Goal: Task Accomplishment & Management: Complete application form

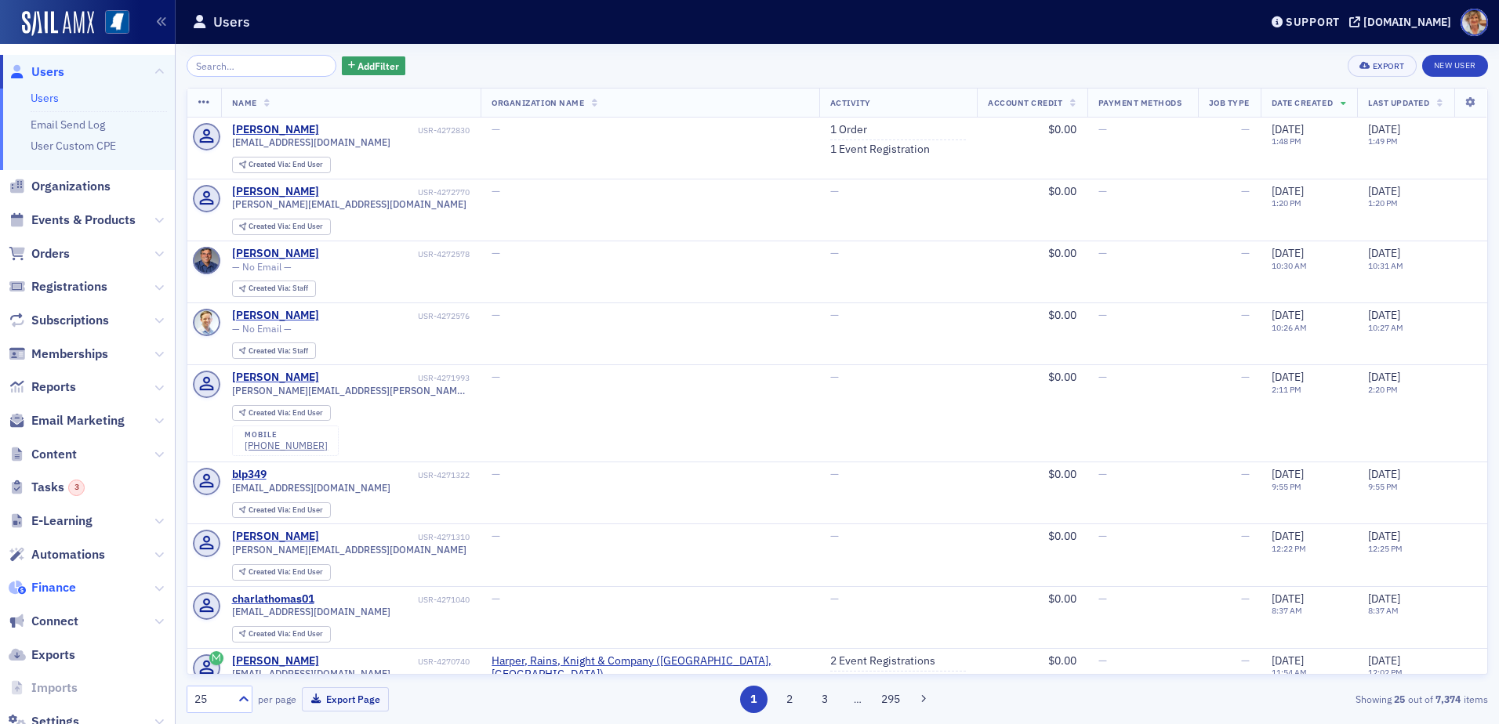
click at [67, 585] on span "Finance" at bounding box center [53, 587] width 45 height 17
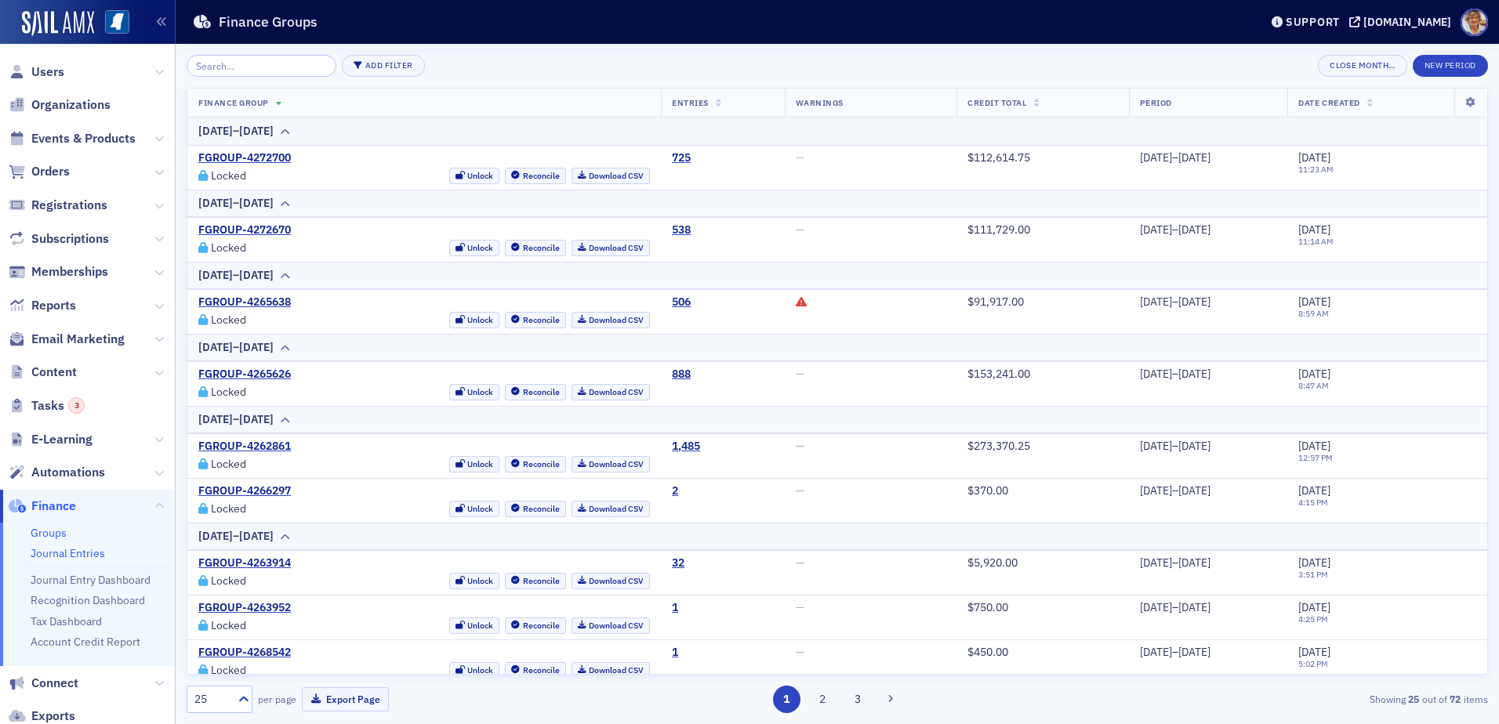
click at [60, 555] on link "Journal Entries" at bounding box center [68, 553] width 74 height 14
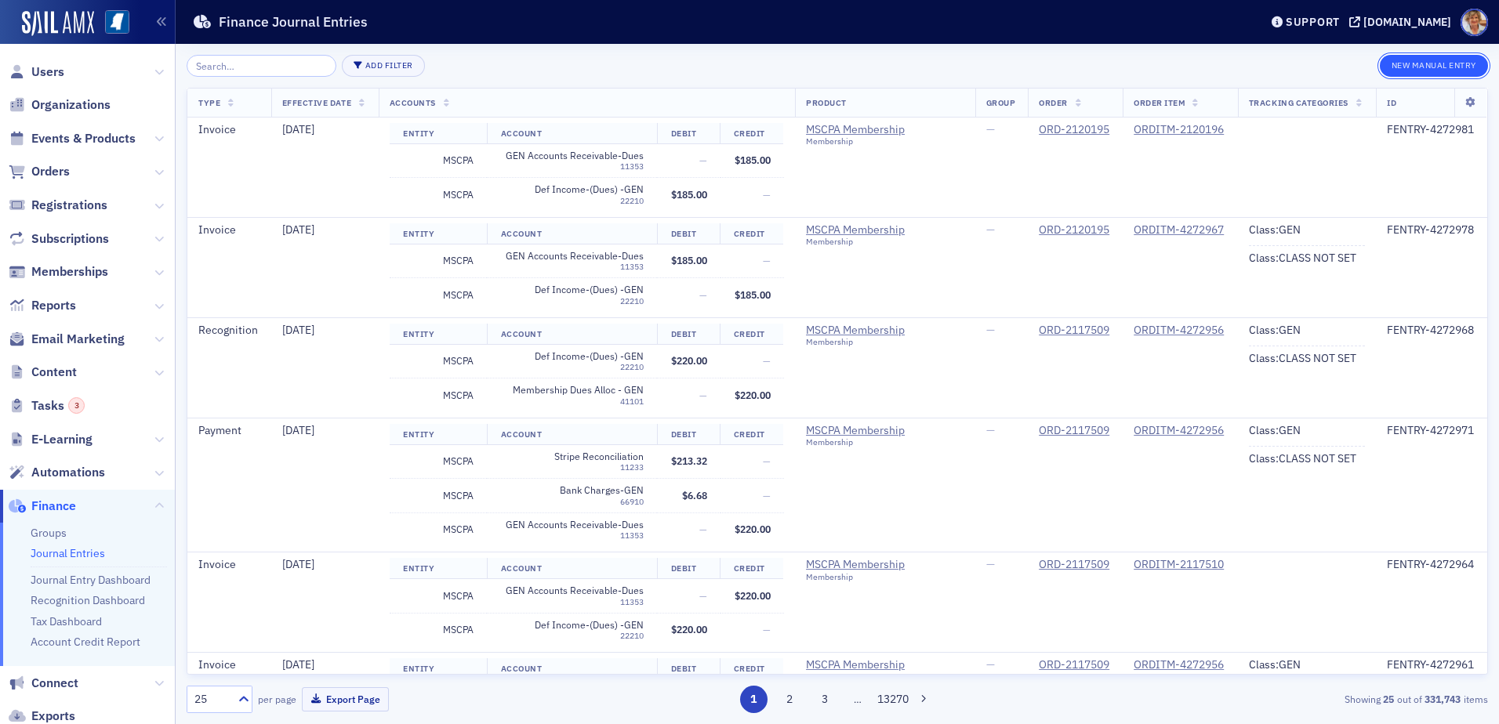
click at [1404, 69] on button "New Manual Entry" at bounding box center [1434, 66] width 108 height 22
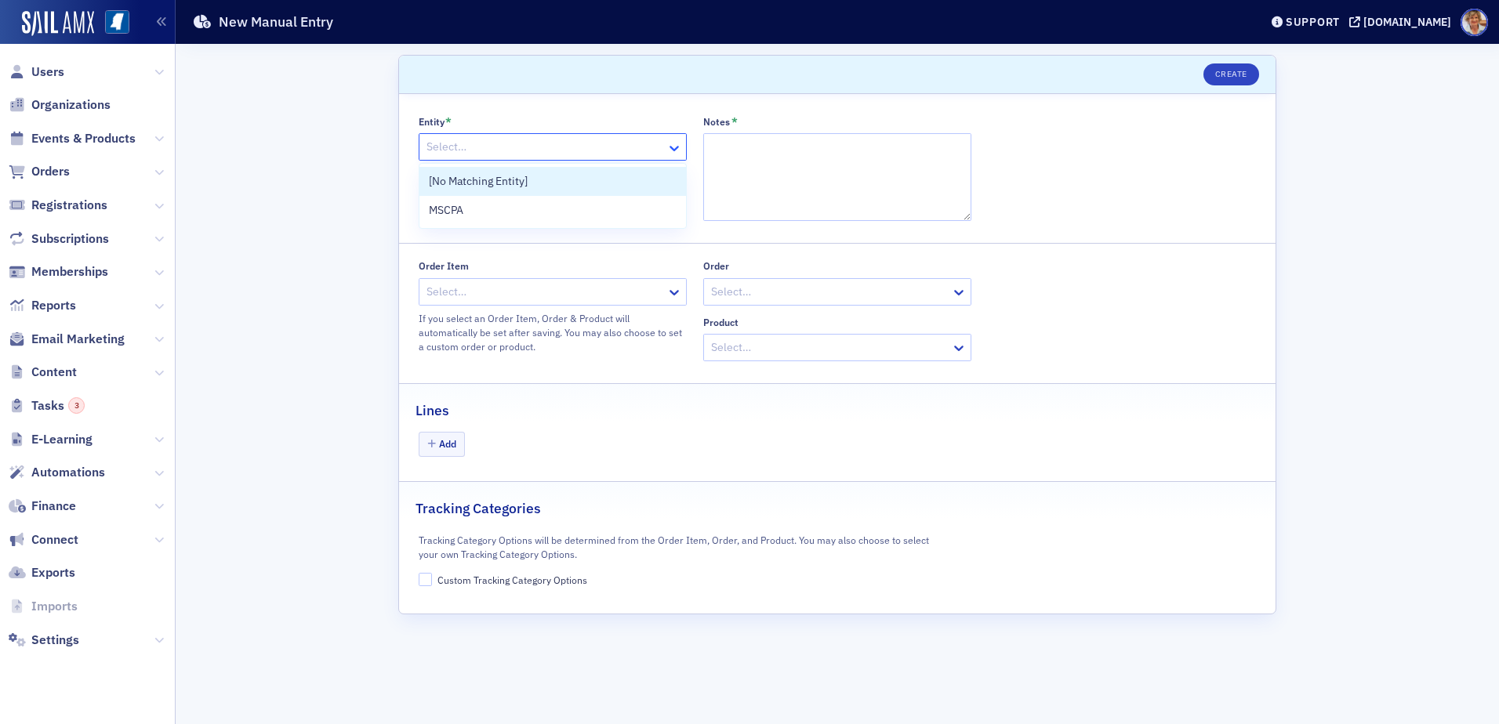
click at [676, 148] on icon at bounding box center [674, 148] width 9 height 5
click at [488, 211] on div "MSCPA" at bounding box center [553, 210] width 248 height 16
click at [792, 140] on textarea "Notes *" at bounding box center [837, 177] width 268 height 88
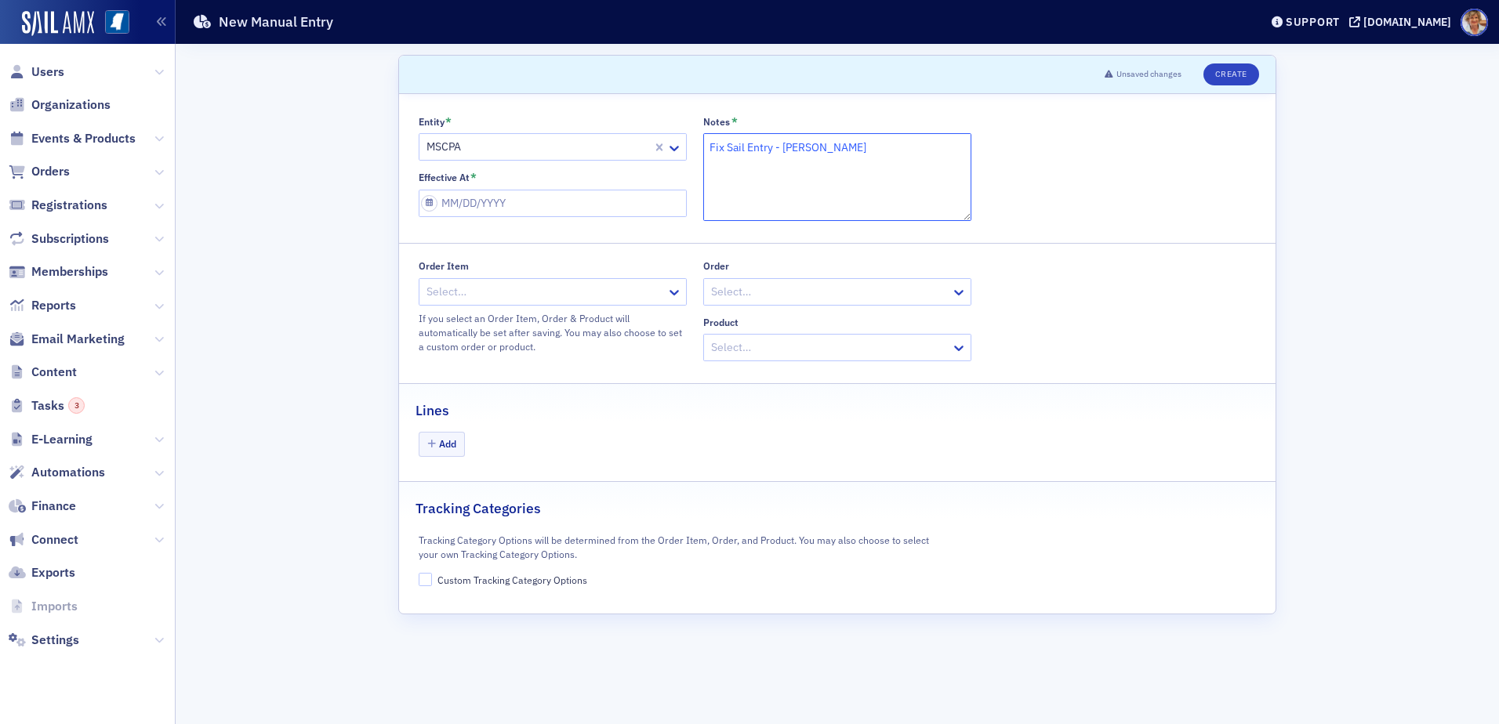
type textarea "Fix Sail Entry - [PERSON_NAME]"
click at [541, 201] on input "Effective At *" at bounding box center [553, 203] width 268 height 27
select select "8"
select select "2025"
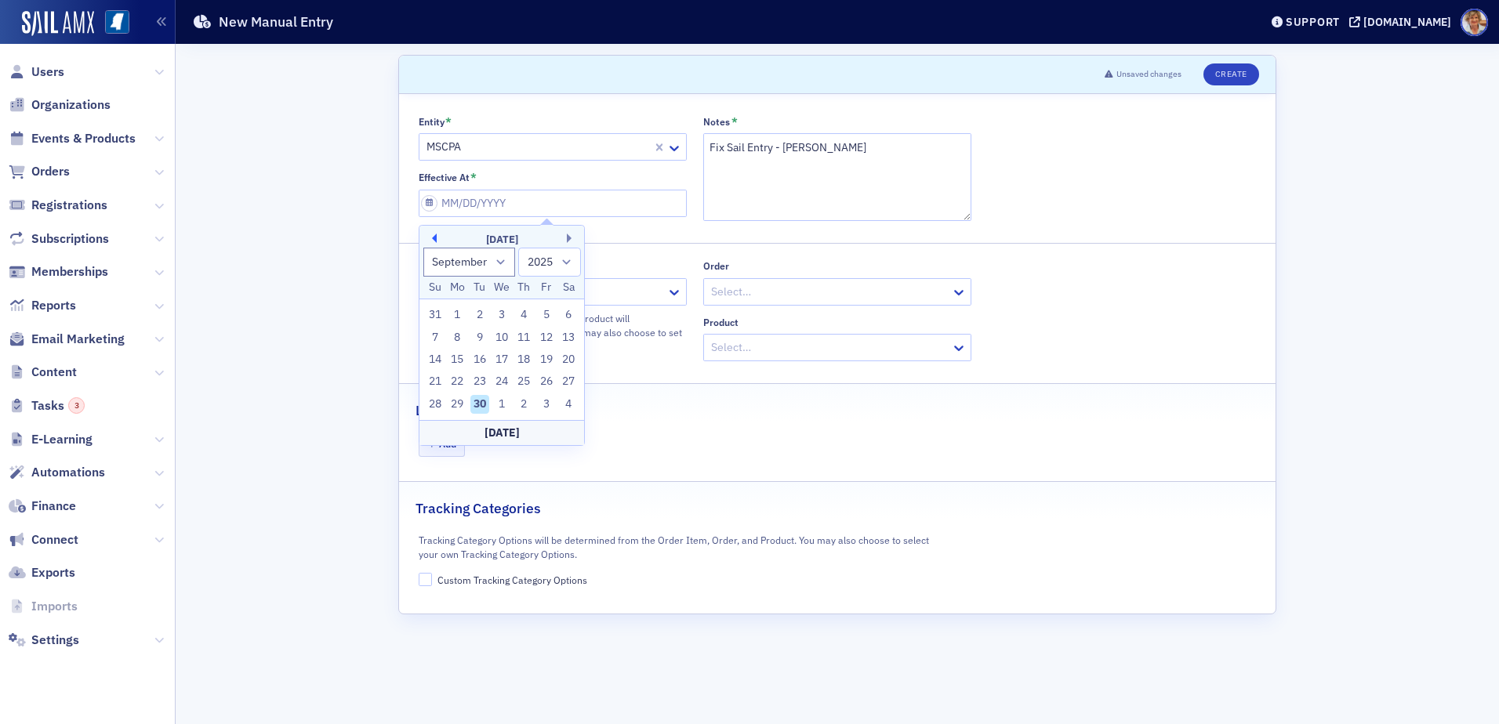
click at [432, 235] on button "Previous Month" at bounding box center [431, 238] width 9 height 9
select select "7"
click at [545, 312] on div "1" at bounding box center [546, 315] width 19 height 19
type input "[DATE]"
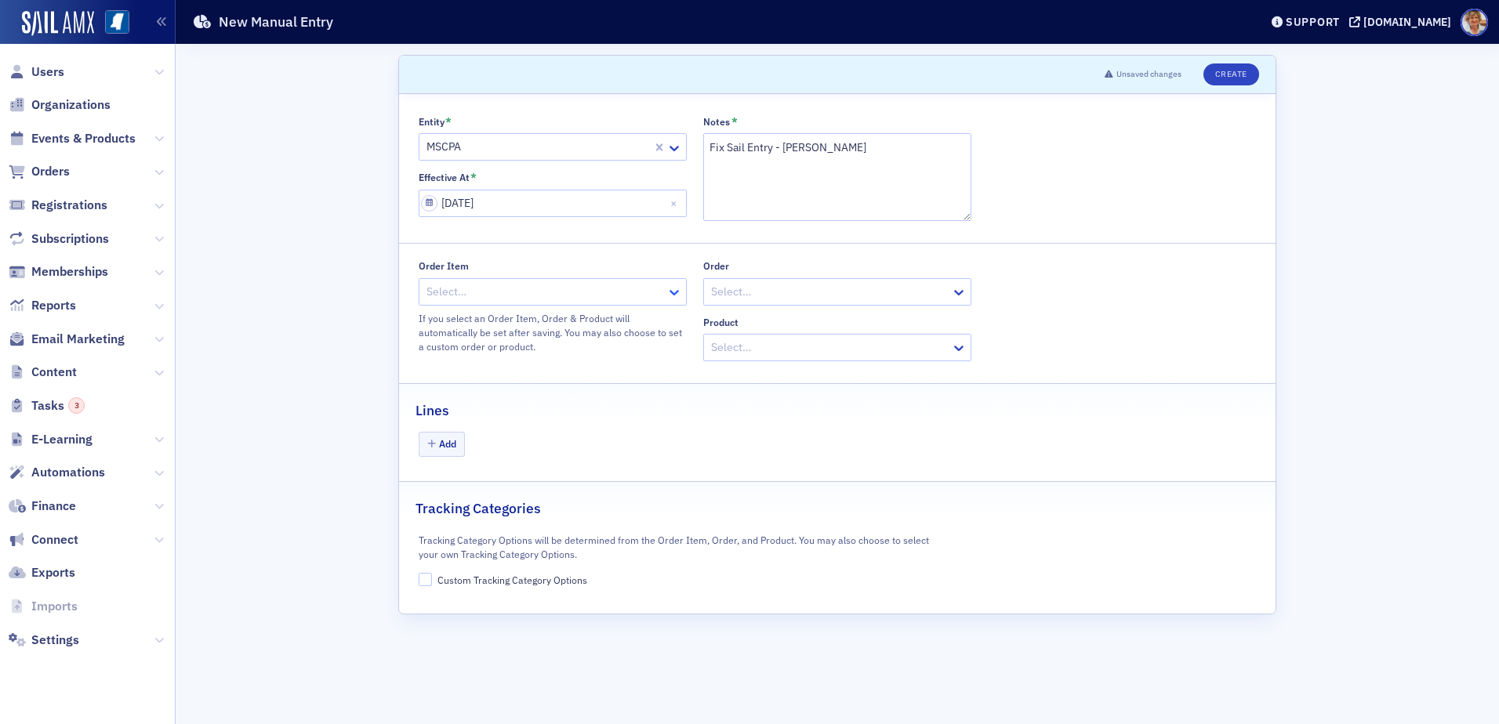
click at [672, 290] on icon at bounding box center [674, 293] width 16 height 16
type input "4234976"
click at [586, 325] on span "ORDITM-4234976 - AICPA's Annual Federal Tax Update (Date Changed to [DATE])" at bounding box center [627, 326] width 397 height 16
click at [431, 447] on icon "button" at bounding box center [431, 444] width 9 height 9
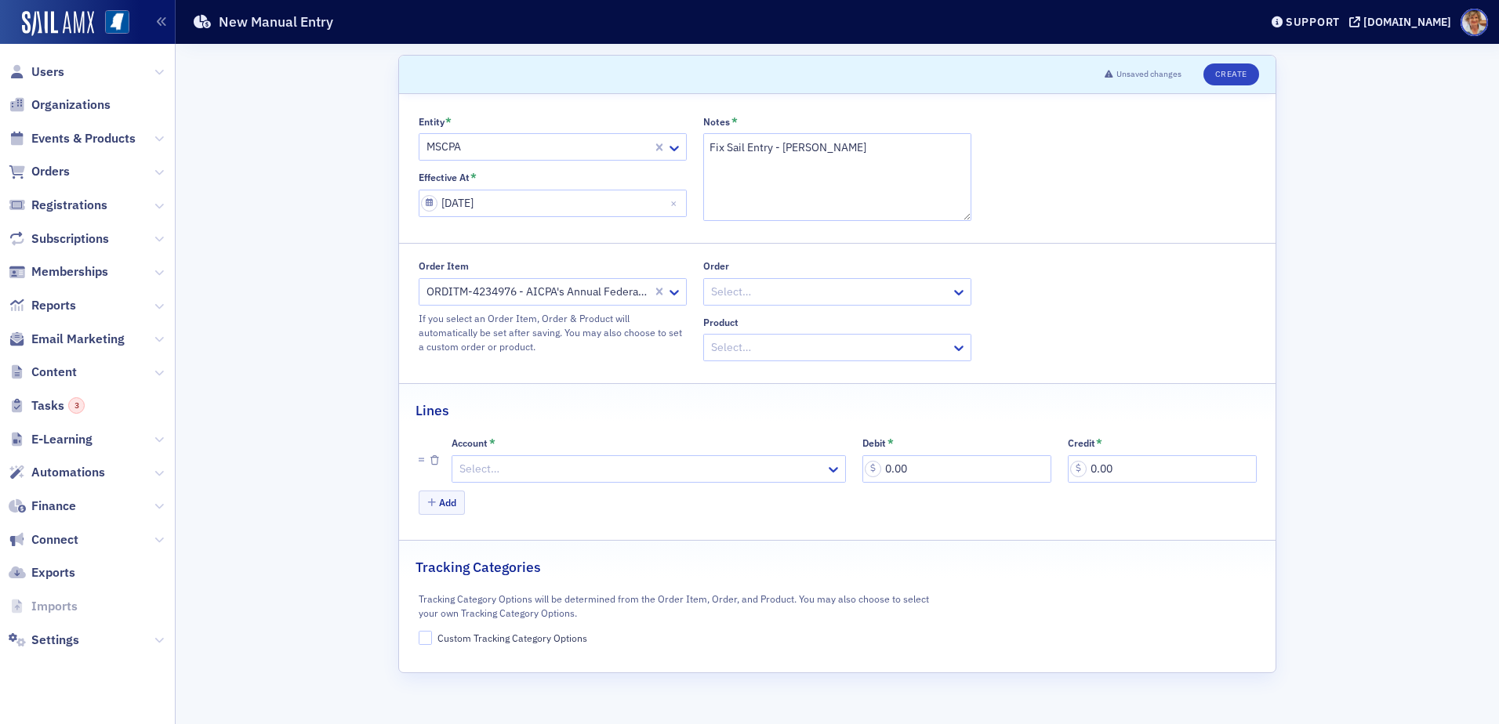
click at [464, 467] on div at bounding box center [641, 469] width 366 height 20
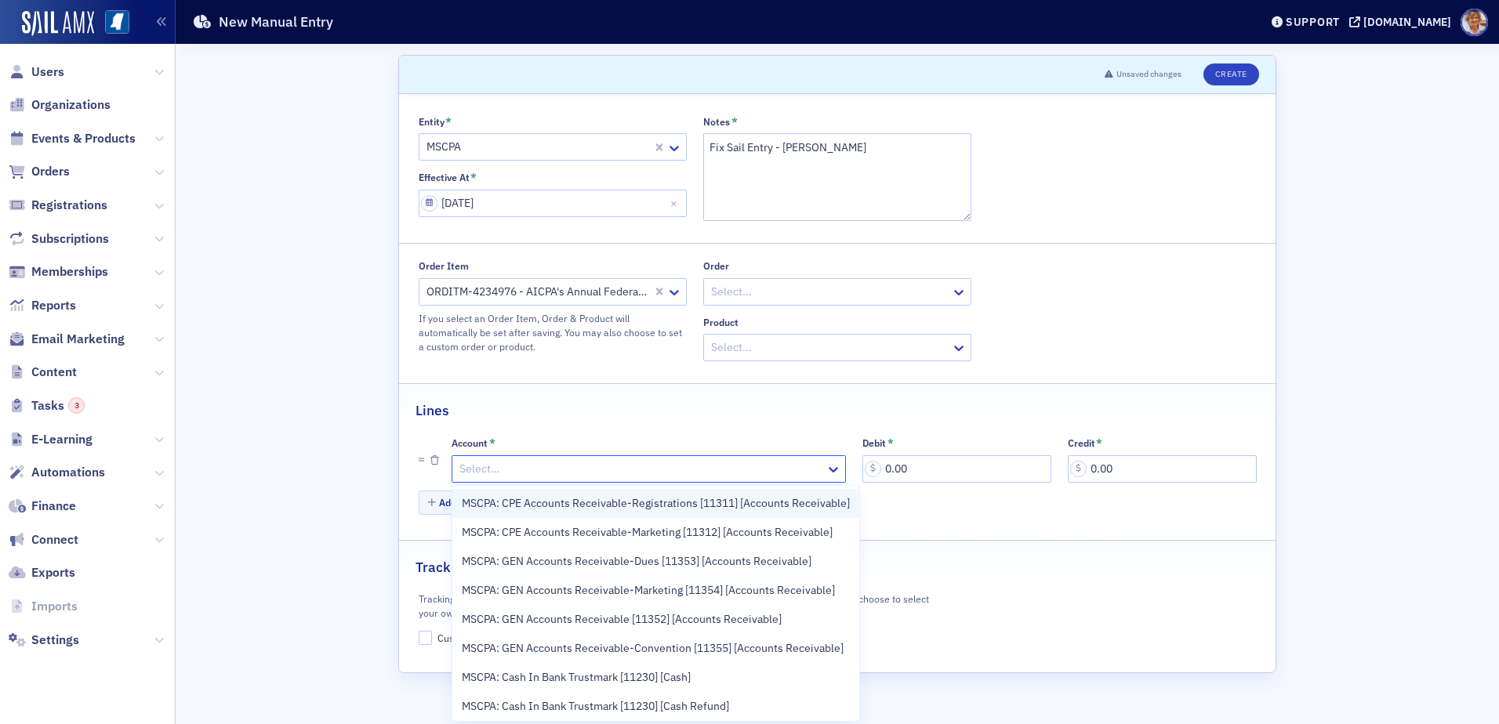
click at [729, 502] on span "MSCPA: CPE Accounts Receivable-Registrations [11311] [Accounts Receivable]" at bounding box center [656, 503] width 388 height 16
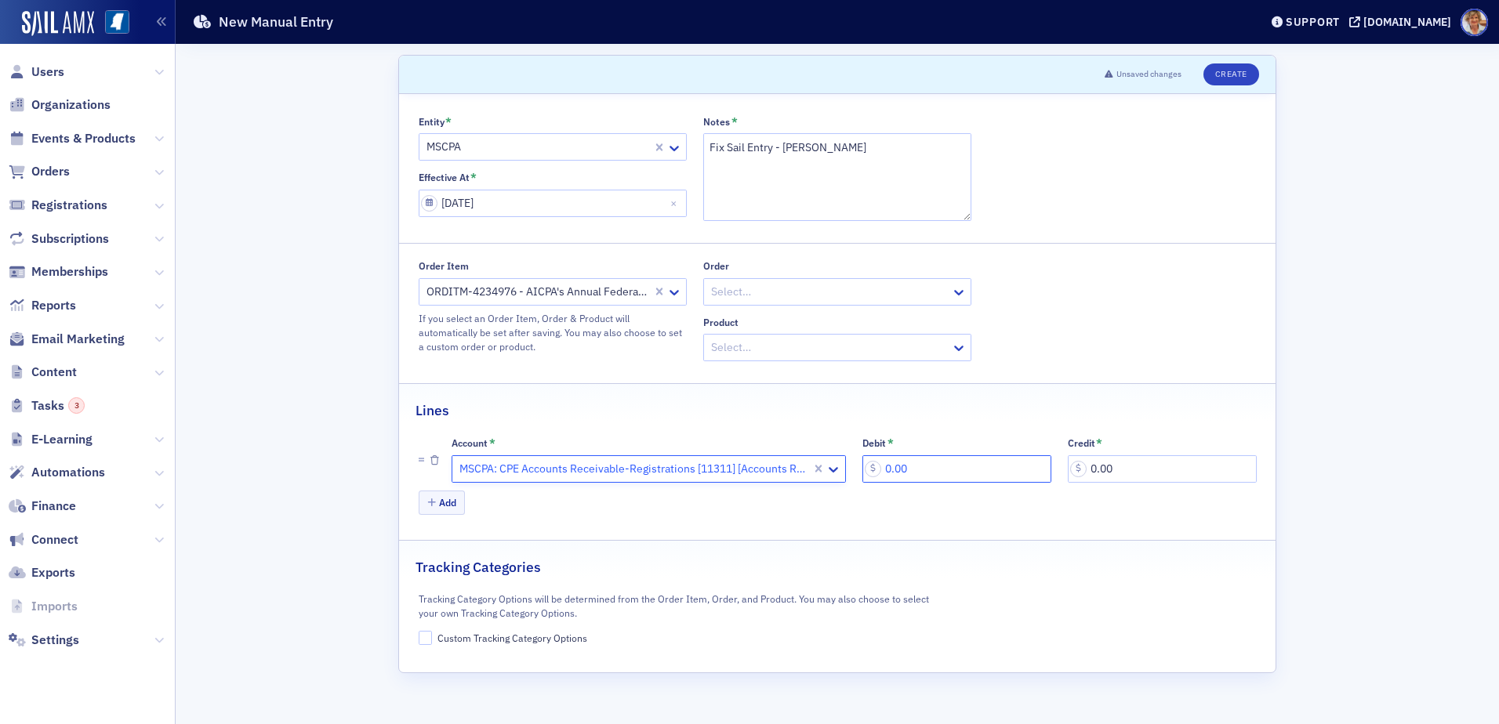
click at [920, 466] on input "0.00" at bounding box center [956, 469] width 189 height 27
type input "290.00"
click at [426, 506] on button "Add" at bounding box center [442, 503] width 47 height 24
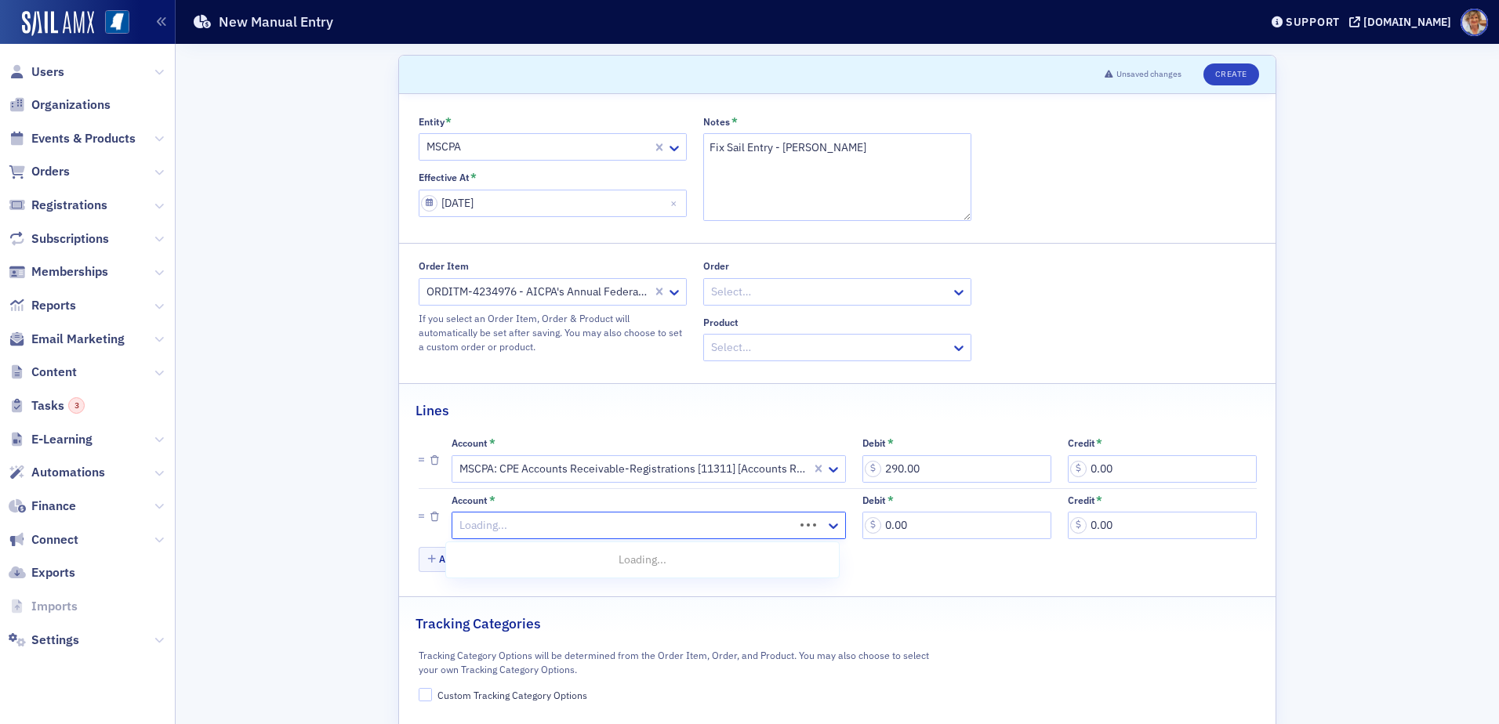
click at [458, 521] on div at bounding box center [625, 526] width 335 height 20
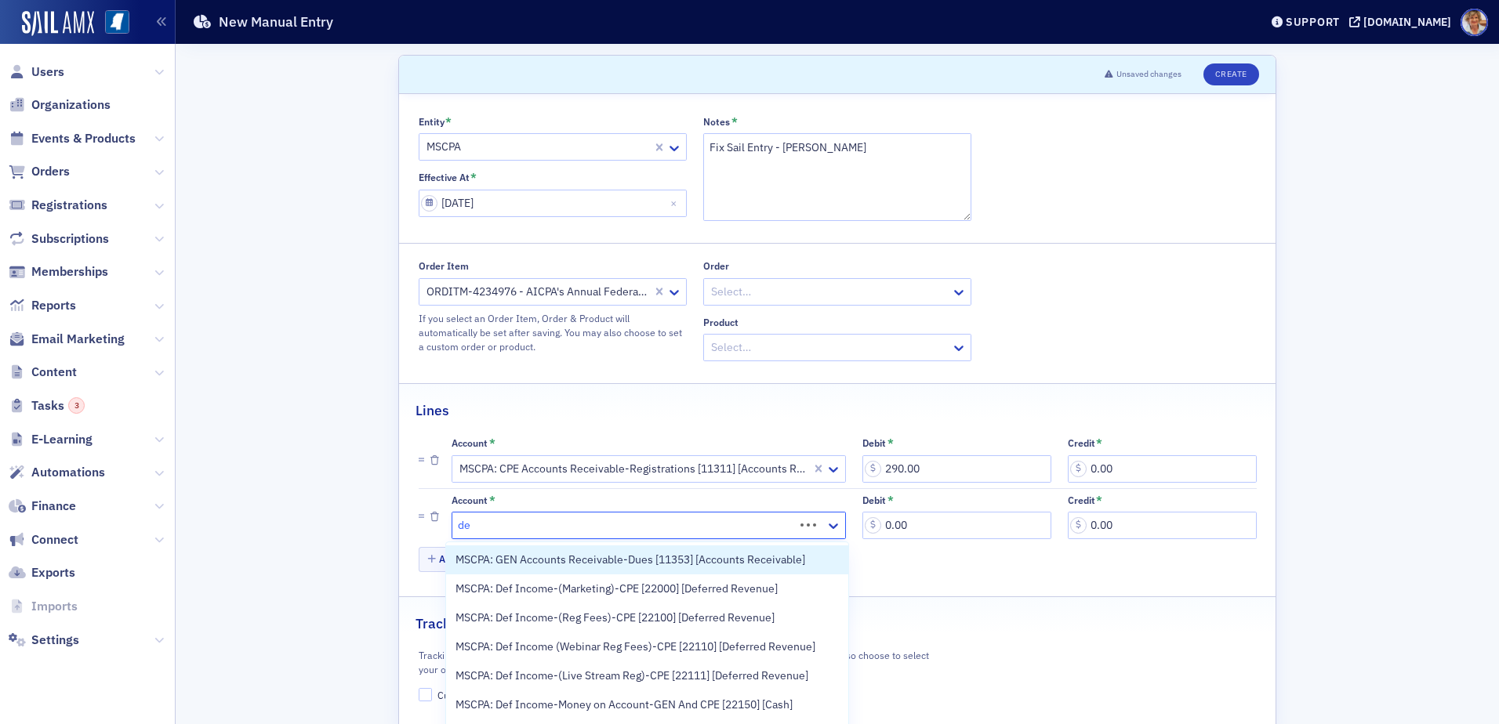
type input "def"
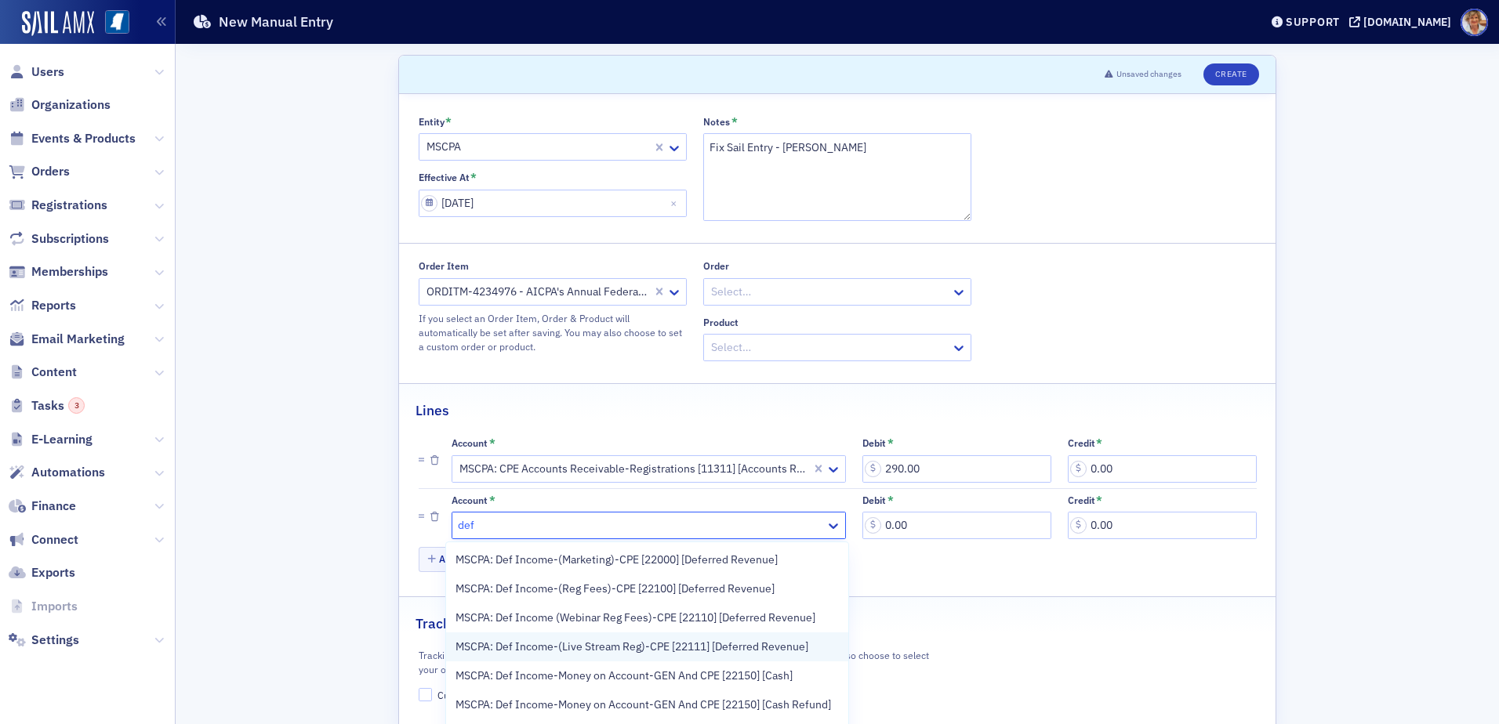
click at [702, 647] on span "MSCPA: Def Income-(Live Stream Reg)-CPE [22111] [Deferred Revenue]" at bounding box center [632, 647] width 353 height 16
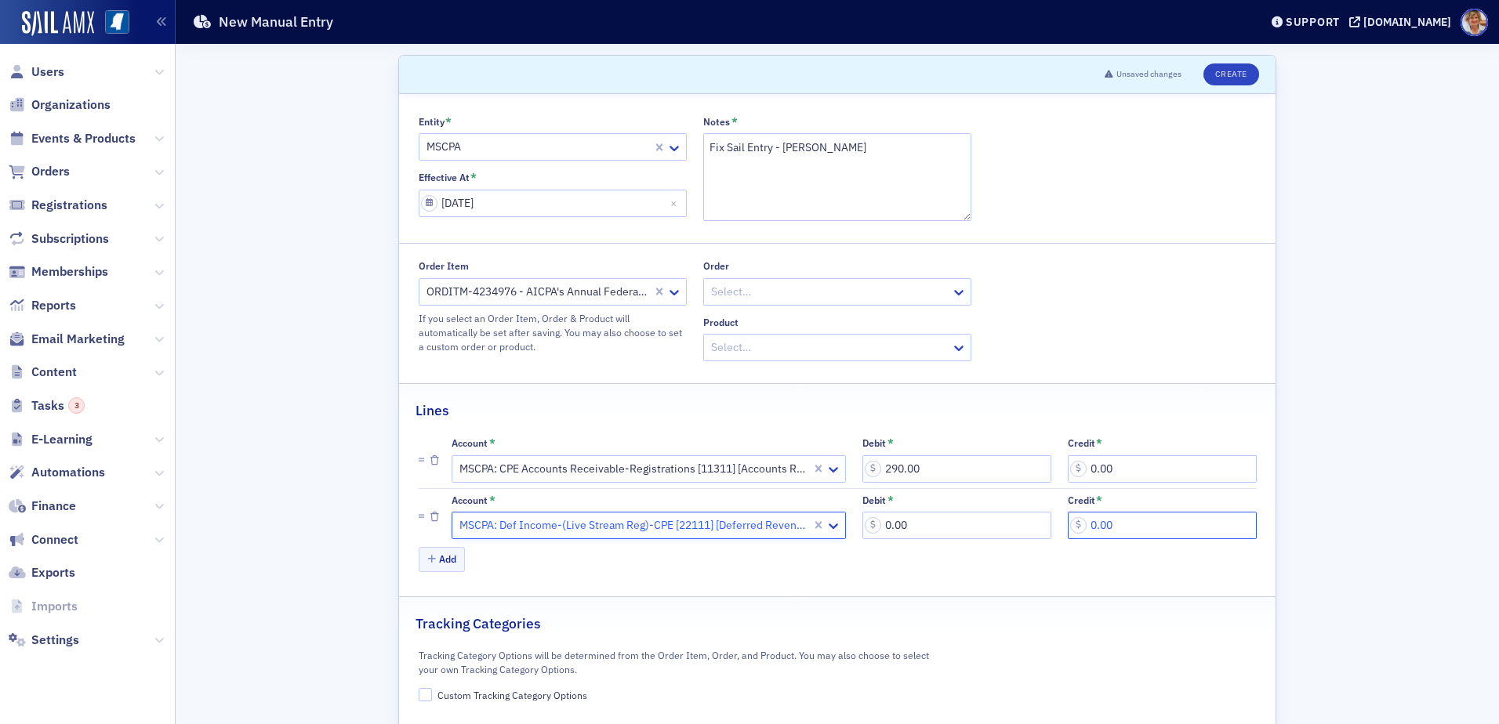
click at [1118, 528] on input "0.00" at bounding box center [1162, 525] width 189 height 27
type input "290.00"
click at [419, 699] on input "Custom Tracking Category Options" at bounding box center [426, 695] width 14 height 14
checkbox input "true"
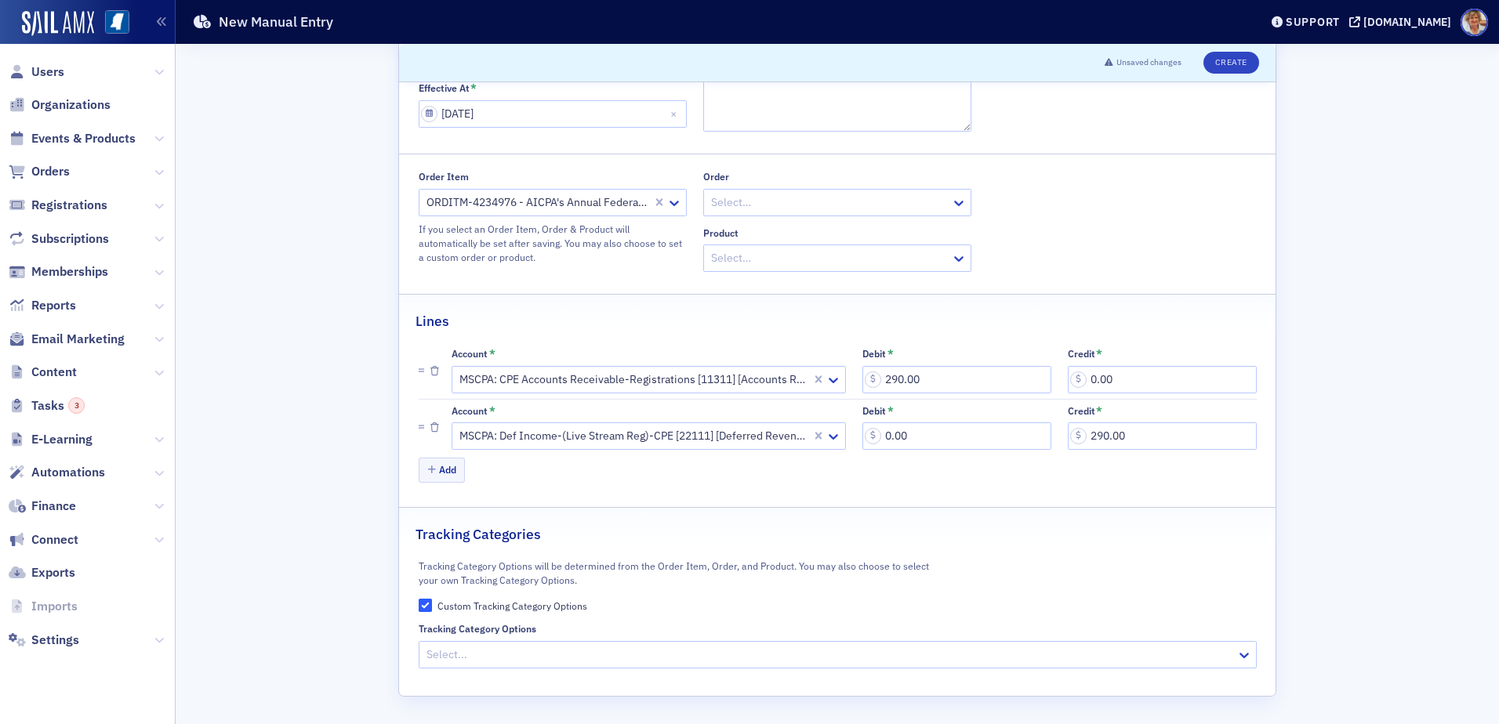
click at [425, 656] on input "Tracking Category Options" at bounding box center [426, 655] width 2 height 16
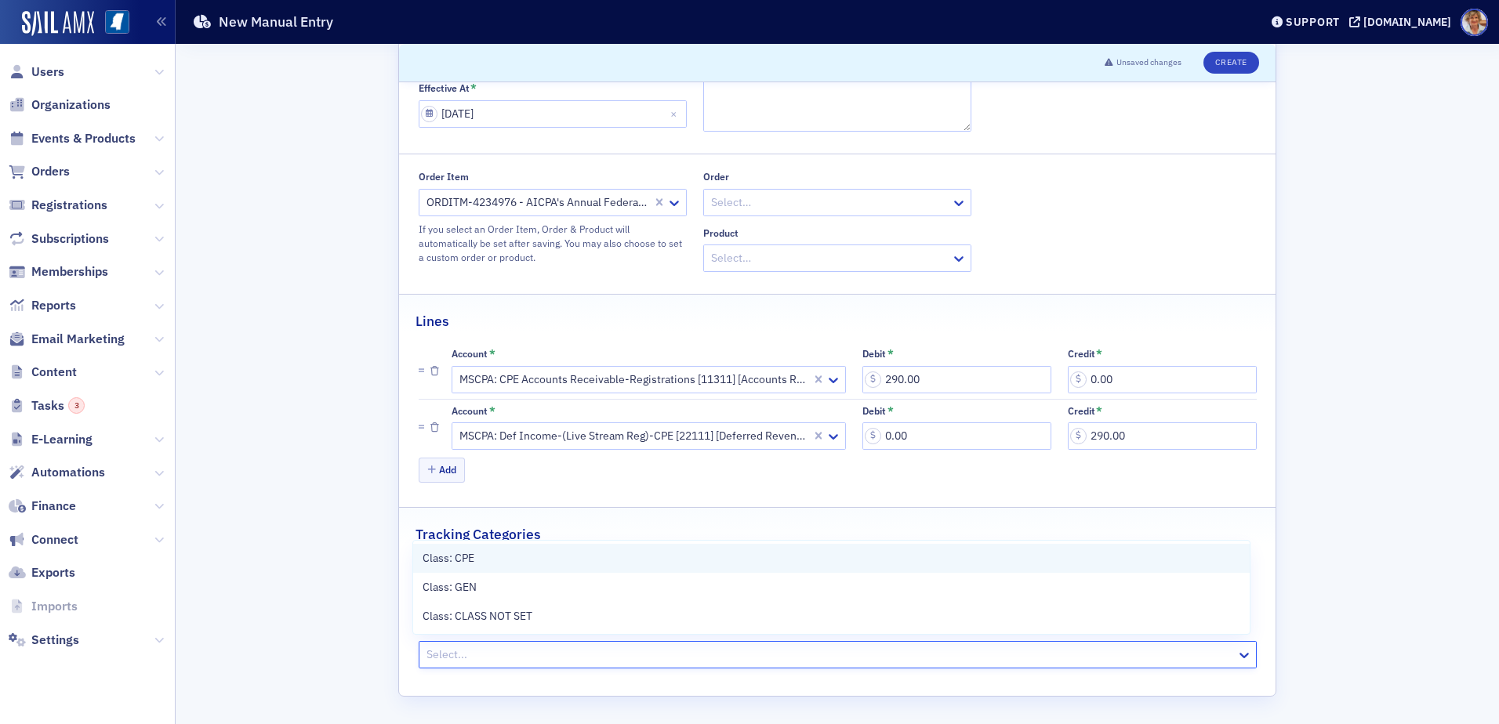
click at [442, 554] on span "Class: CPE" at bounding box center [449, 558] width 52 height 16
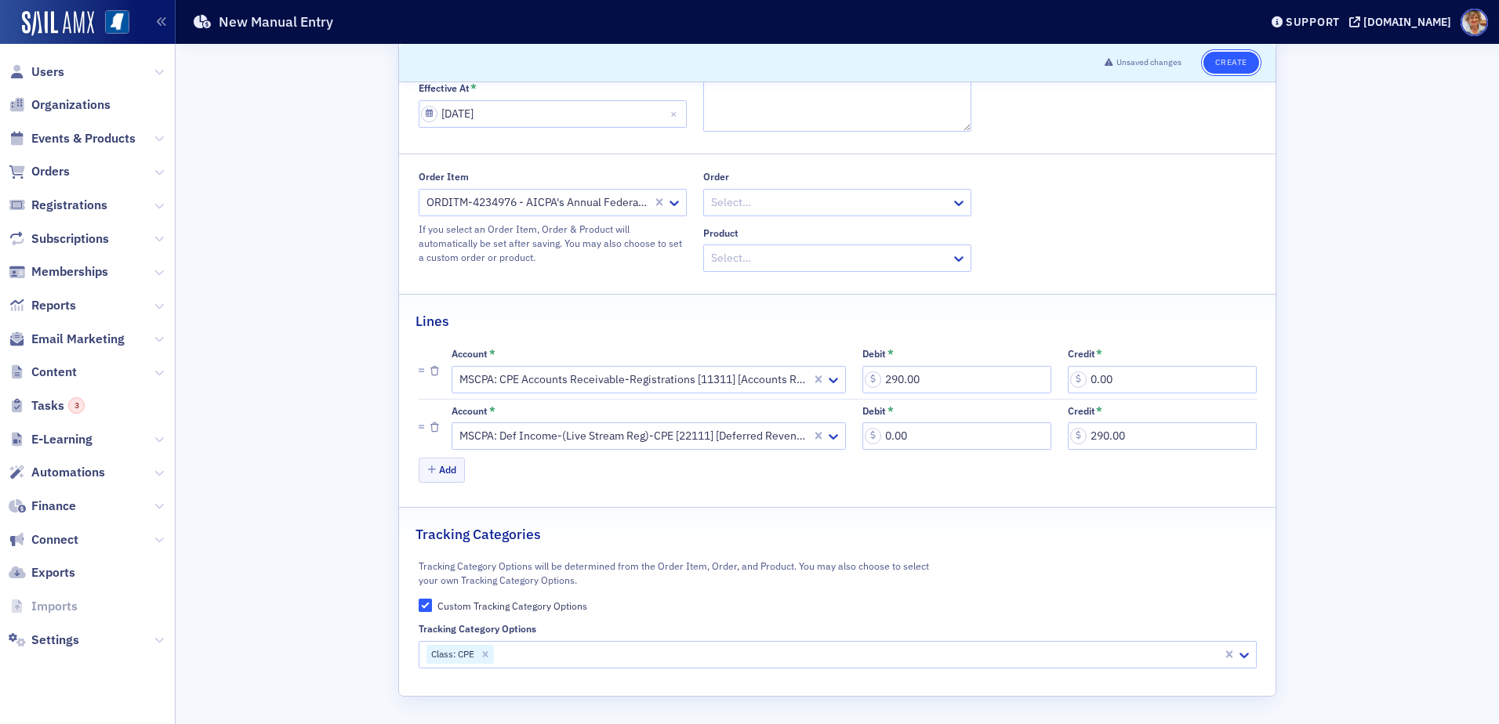
click at [1214, 53] on button "Create" at bounding box center [1231, 63] width 56 height 22
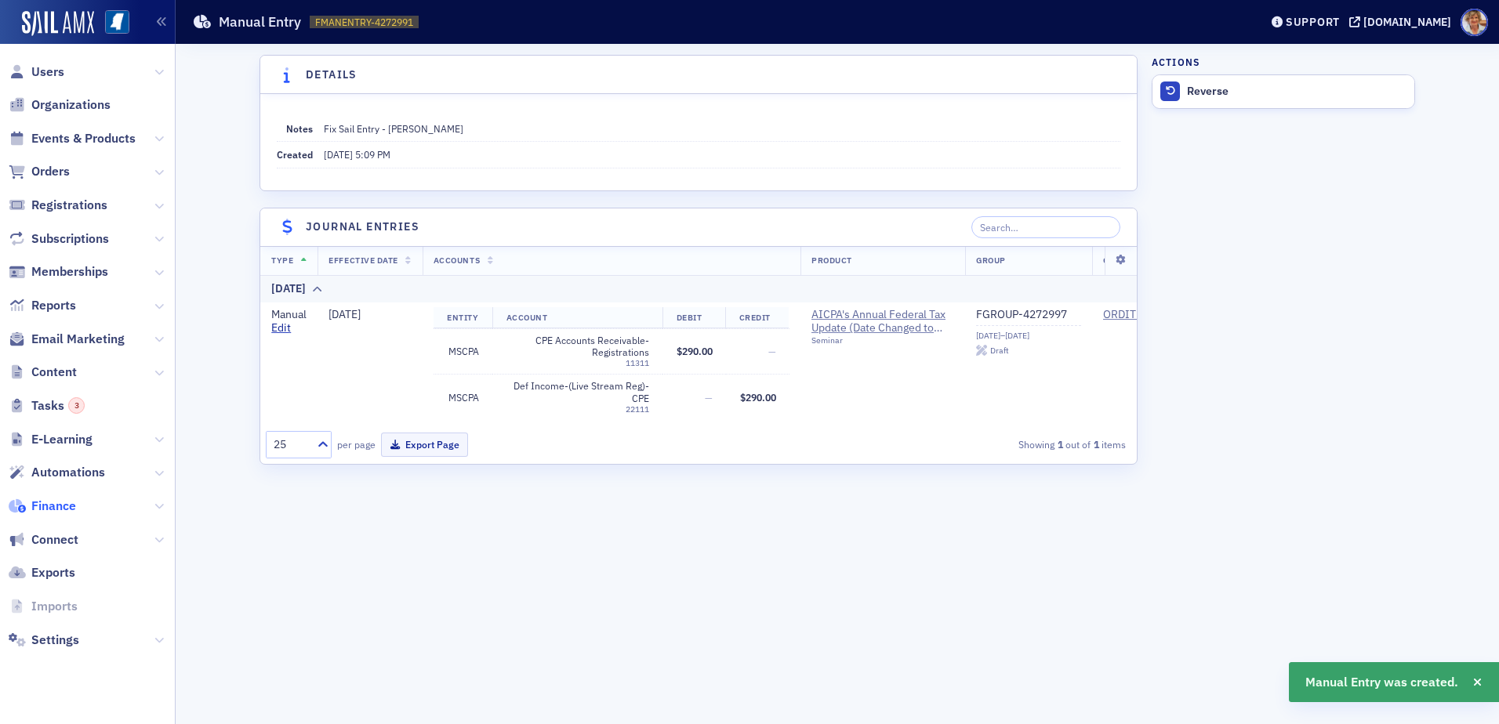
click at [45, 500] on span "Finance" at bounding box center [53, 506] width 45 height 17
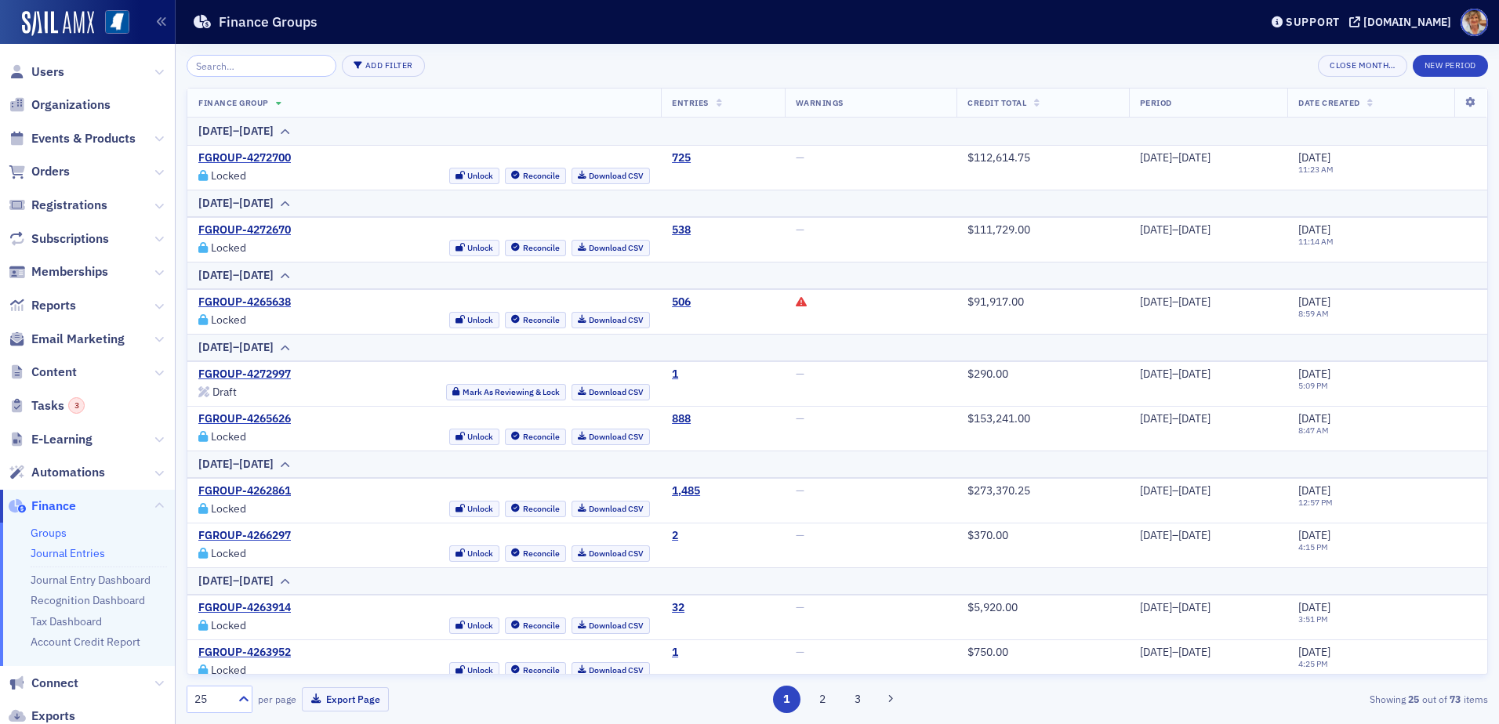
click at [52, 552] on link "Journal Entries" at bounding box center [68, 553] width 74 height 14
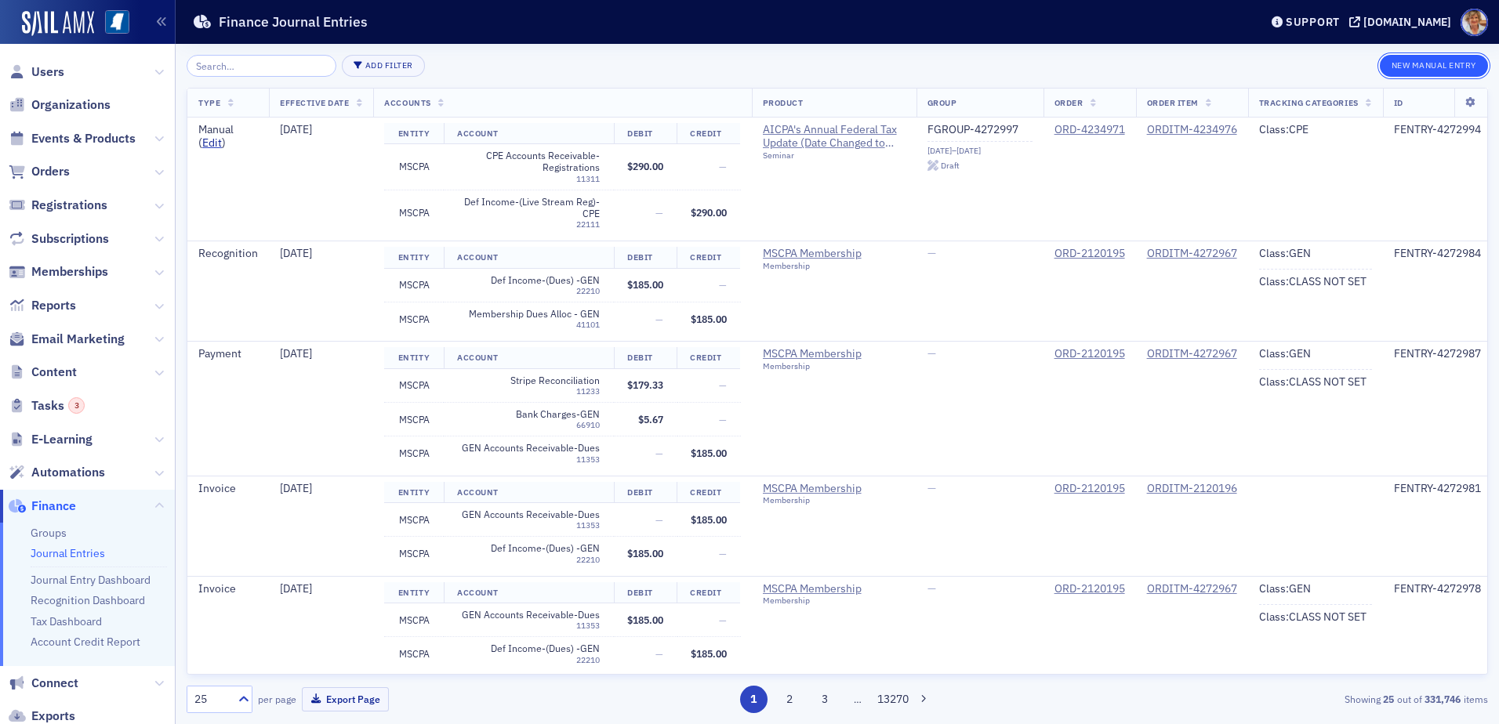
click at [1417, 59] on button "New Manual Entry" at bounding box center [1434, 66] width 108 height 22
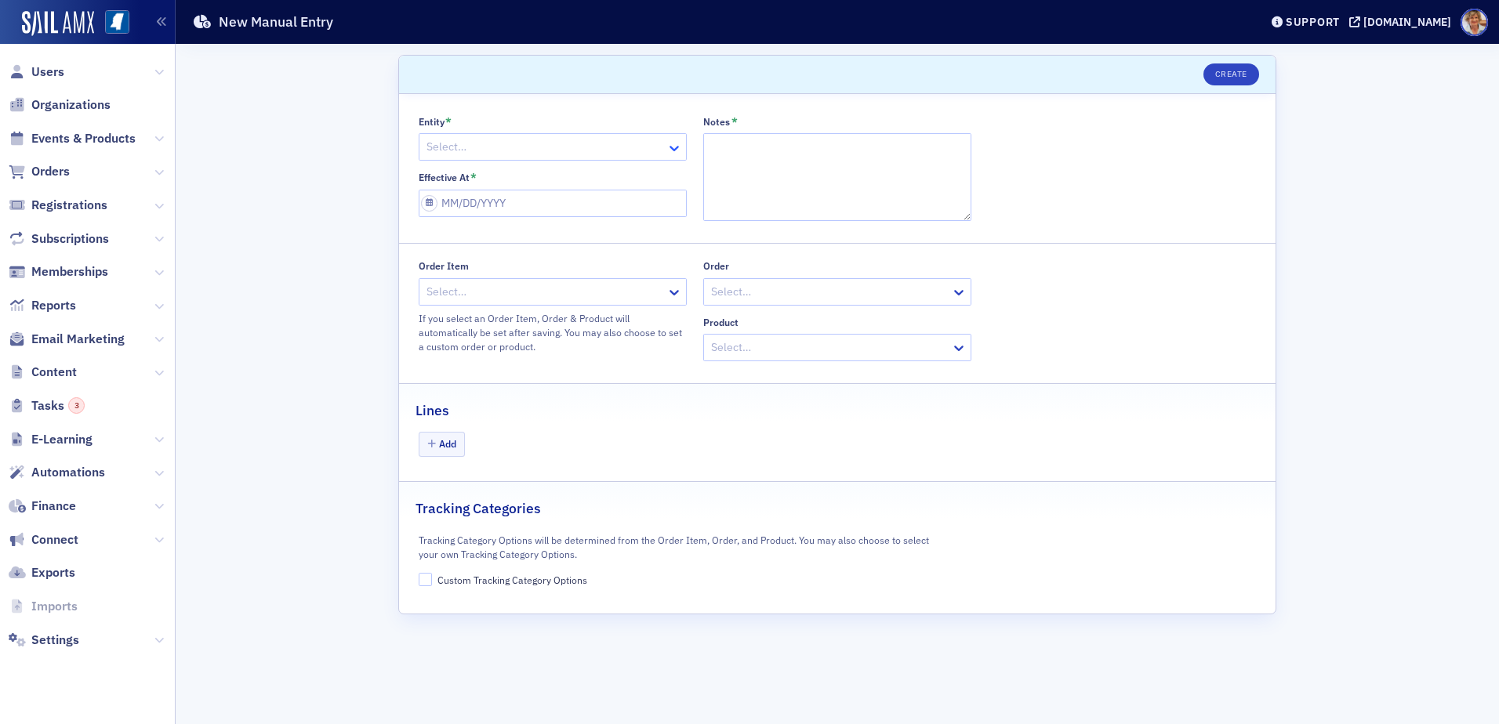
click at [673, 147] on icon at bounding box center [674, 148] width 16 height 16
click at [453, 198] on div "MSCPA" at bounding box center [552, 210] width 267 height 29
select select "8"
select select "2025"
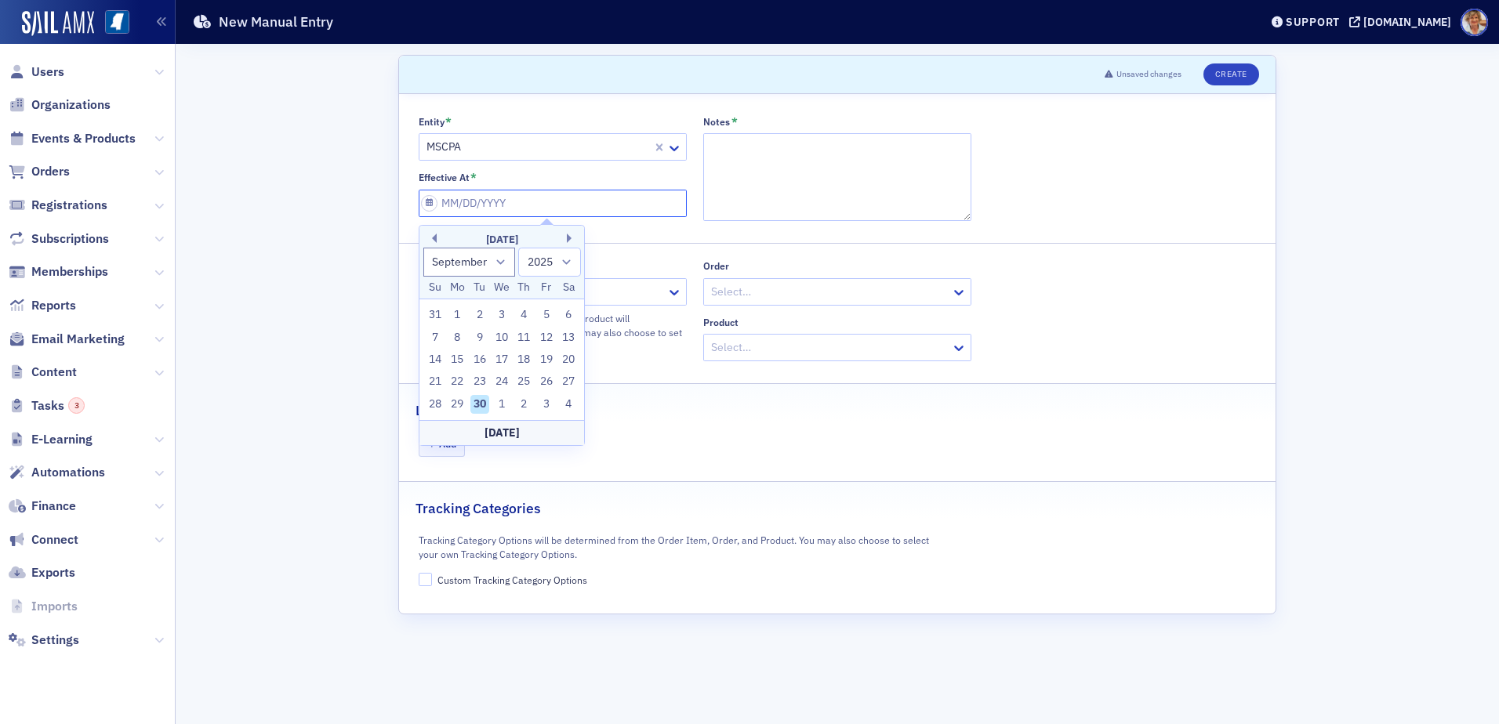
click at [533, 196] on input "Effective At *" at bounding box center [553, 203] width 268 height 27
type input "1"
select select "0"
type input "12"
select select "11"
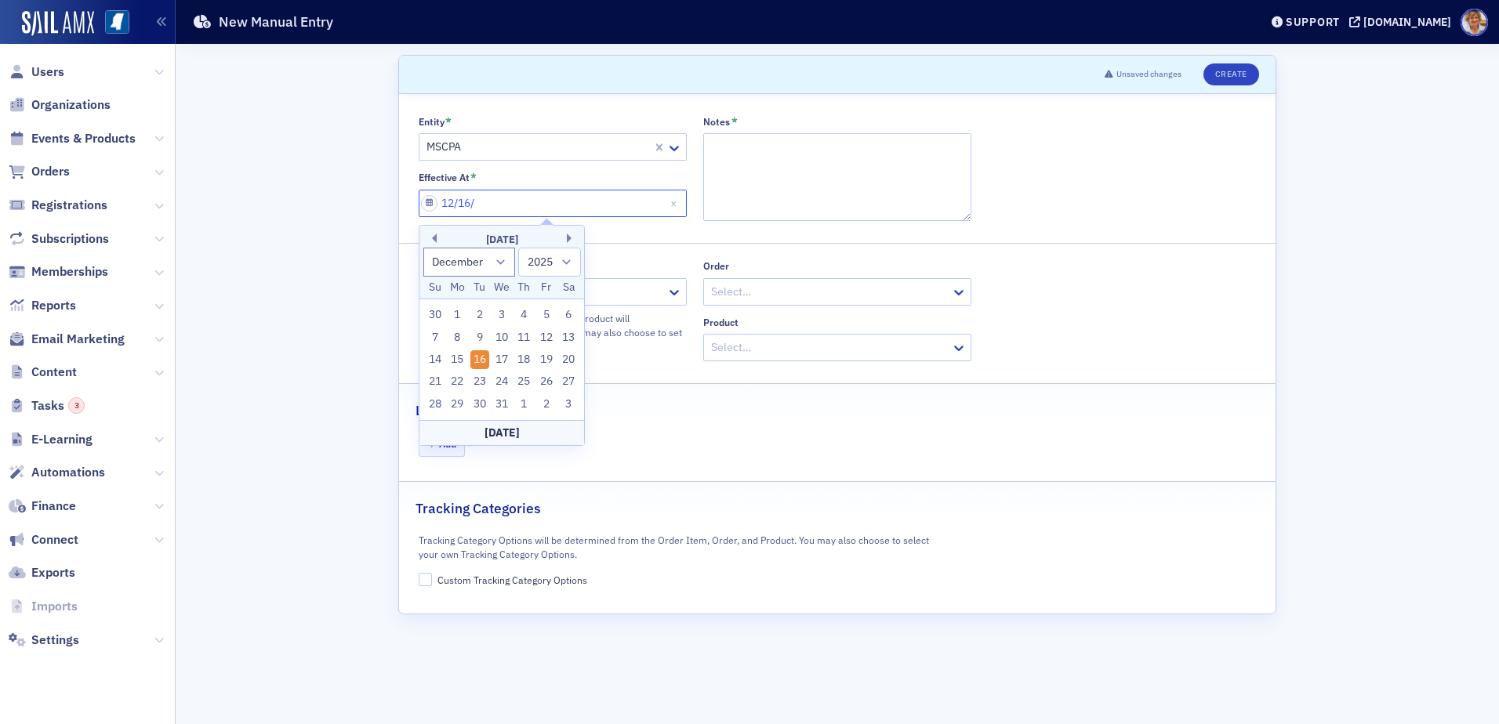
type input "12/16/2"
select select "2002"
type input "[DATE]"
select select "2020"
type input "[DATE]"
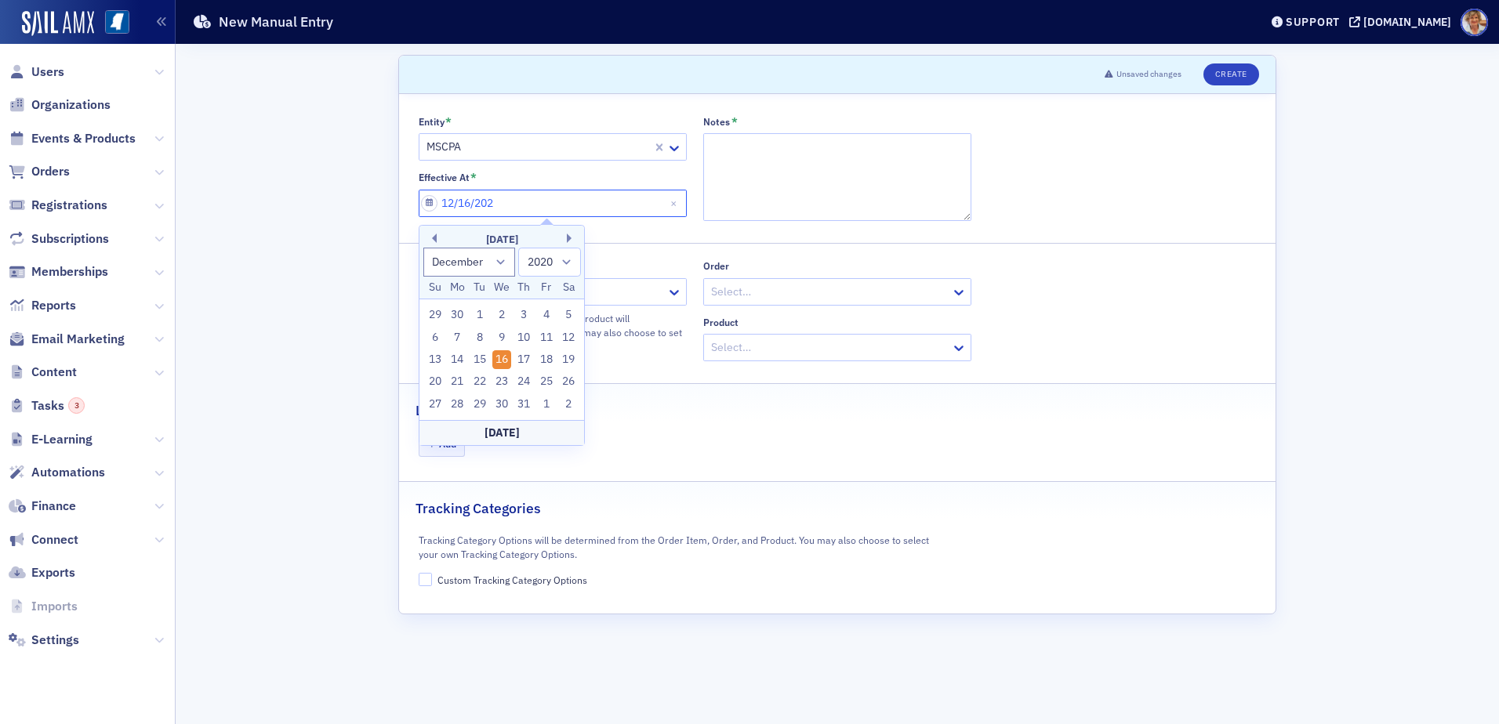
select select "2024"
type input "[DATE]"
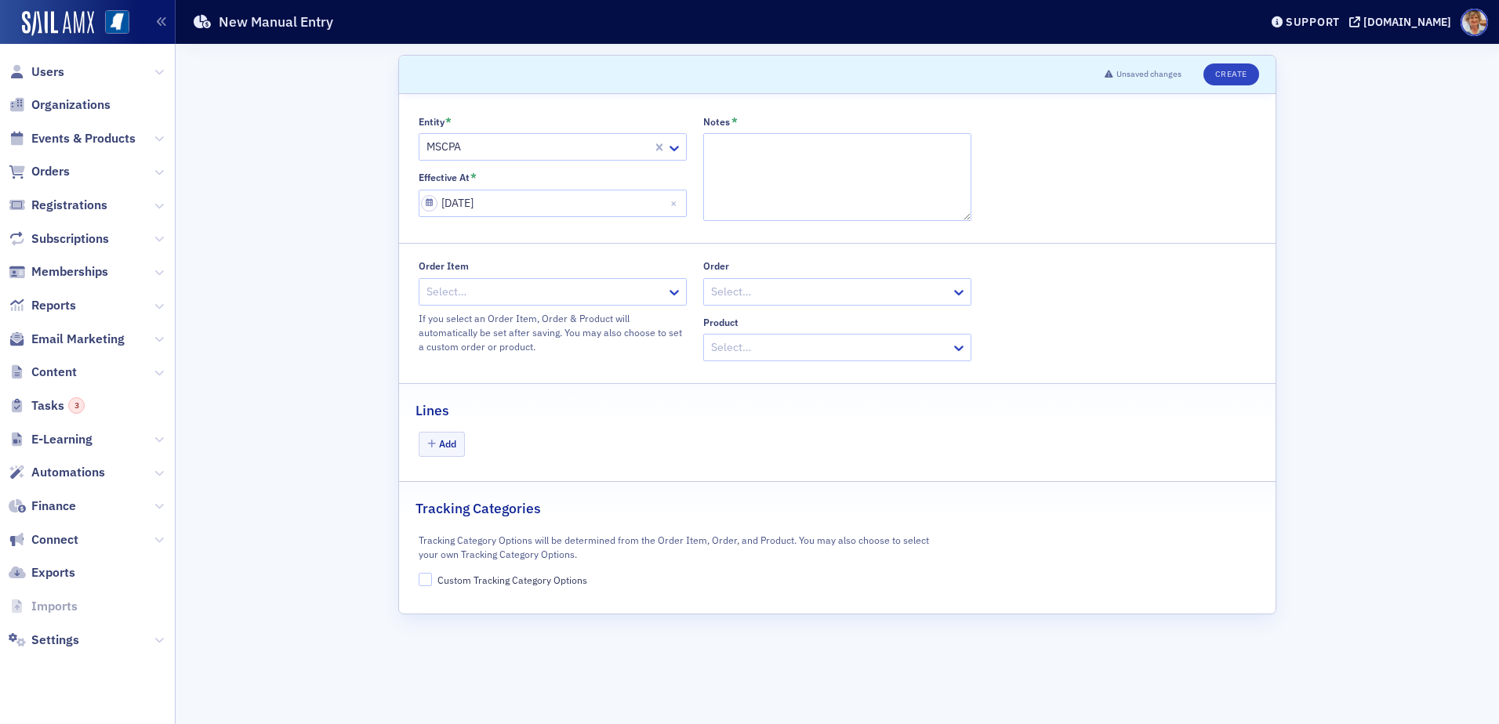
click at [619, 396] on div "Lines" at bounding box center [838, 402] width 844 height 37
click at [671, 292] on icon at bounding box center [674, 292] width 9 height 5
select select "11"
select select "2024"
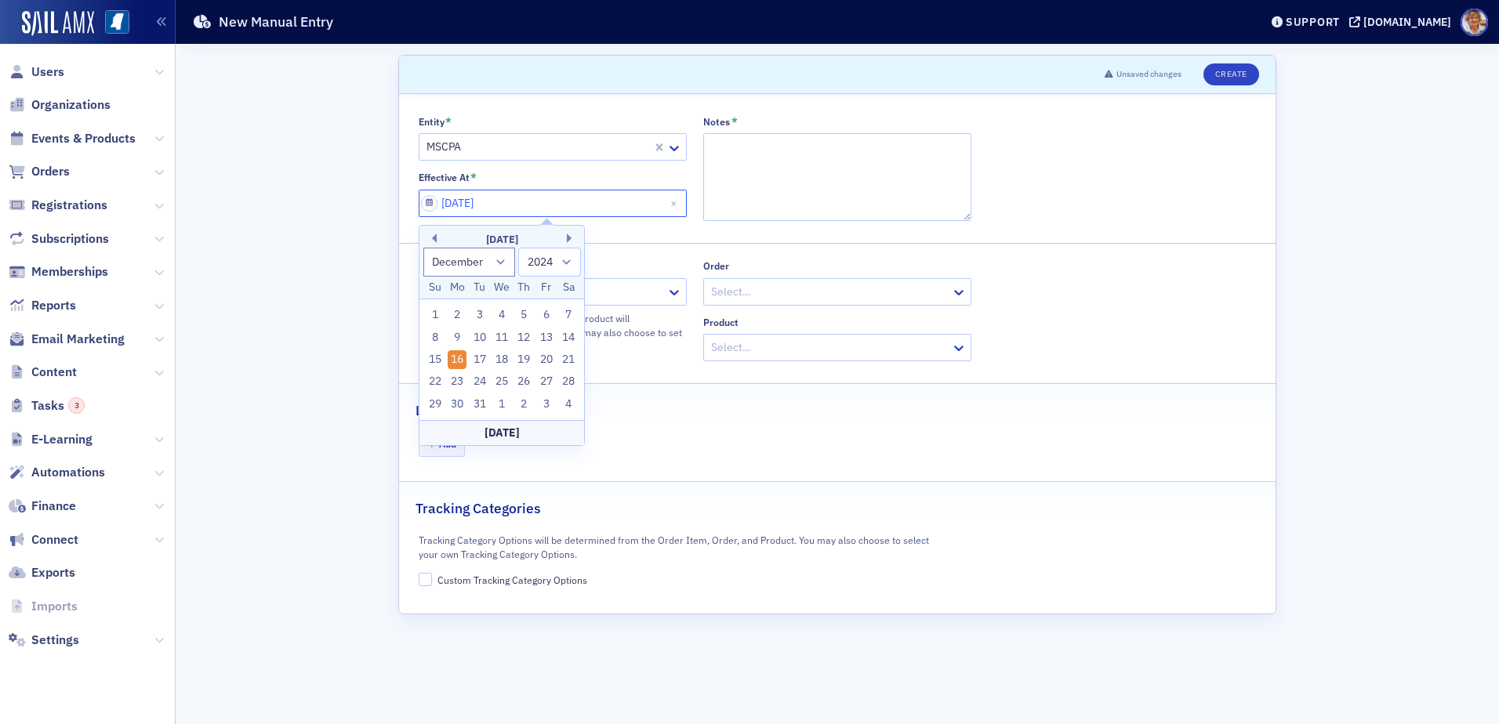
click at [536, 204] on input "[DATE]" at bounding box center [553, 203] width 268 height 27
type input "[DATE]"
select select "2020"
type input "[DATE]"
select select "2025"
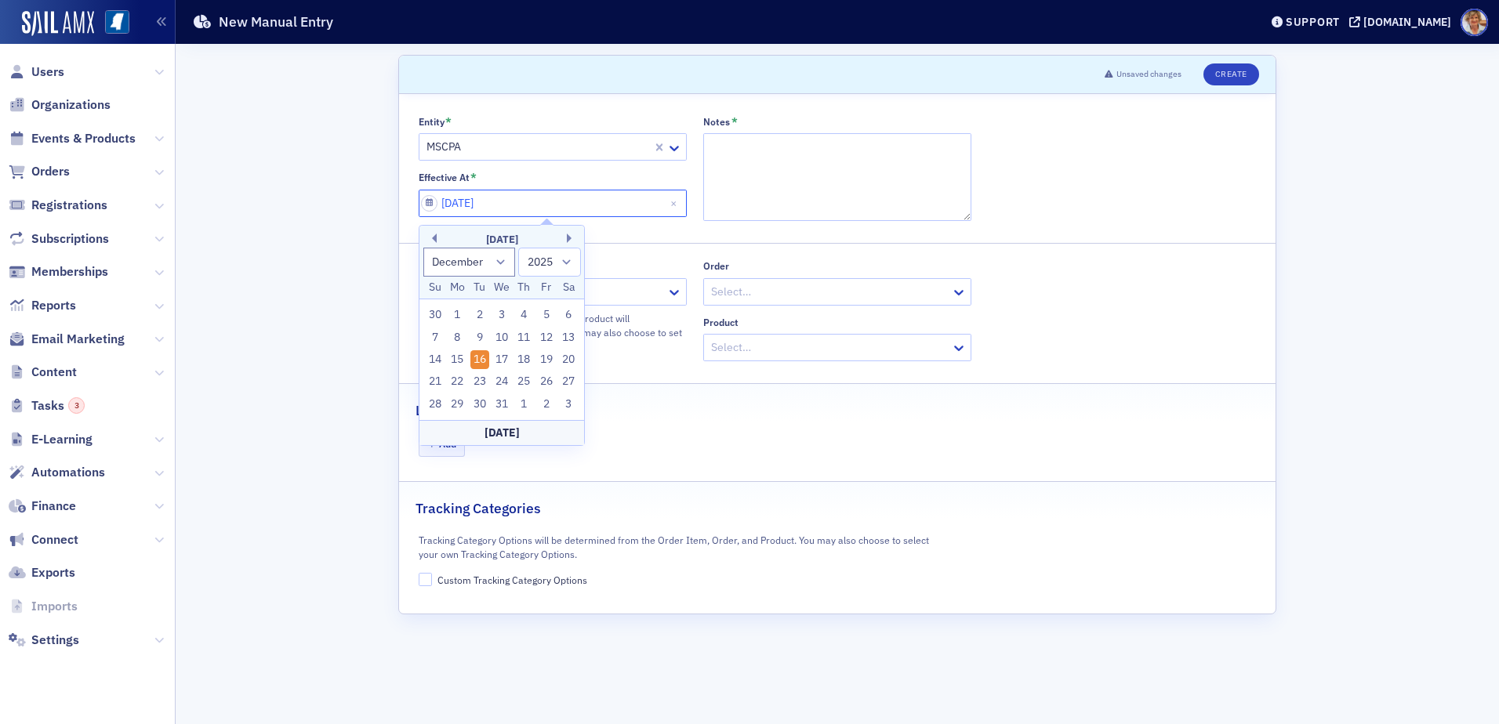
type input "[DATE]"
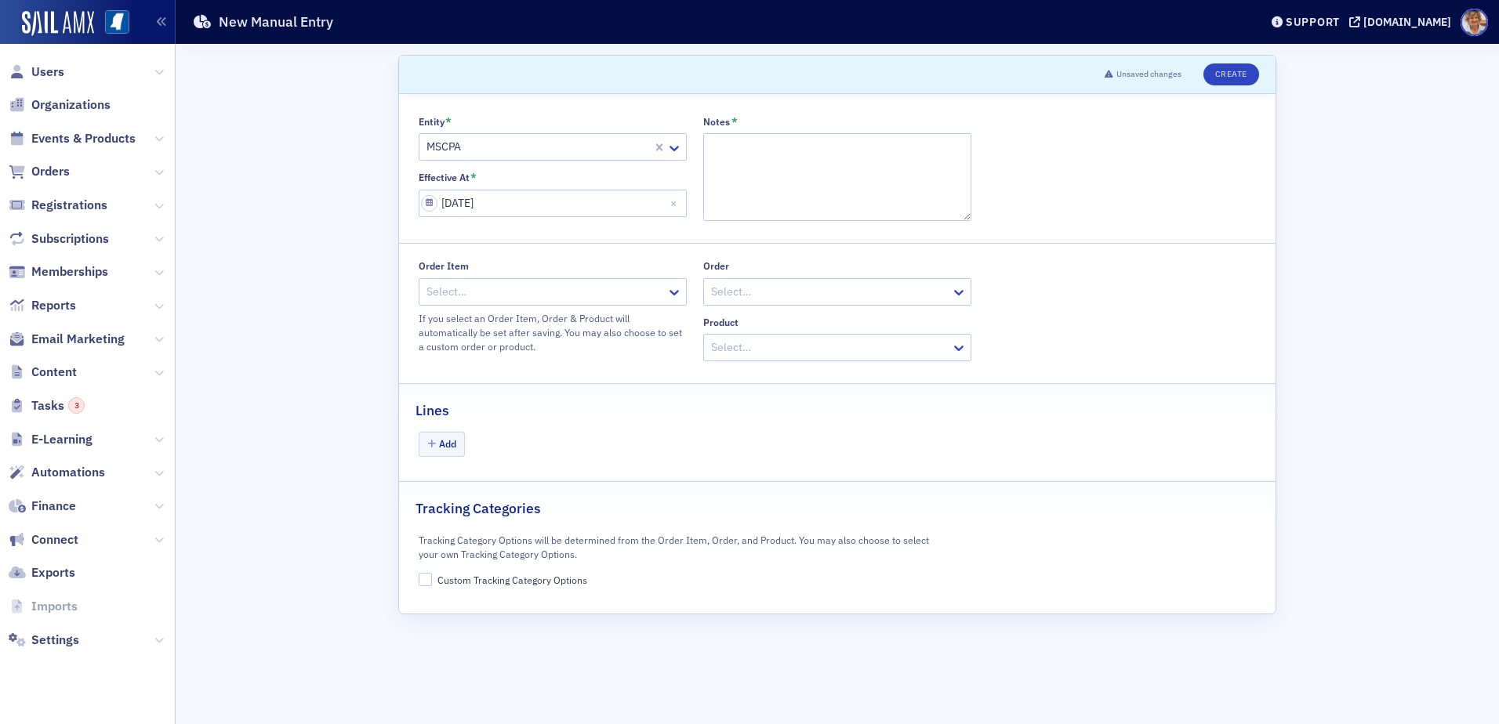
click at [708, 405] on div "Lines" at bounding box center [838, 402] width 844 height 37
click at [747, 157] on textarea "Notes *" at bounding box center [837, 177] width 268 height 88
type textarea "Fix Saile [PERSON_NAME]"
click at [675, 291] on icon at bounding box center [674, 293] width 16 height 16
click at [641, 285] on div at bounding box center [545, 292] width 240 height 20
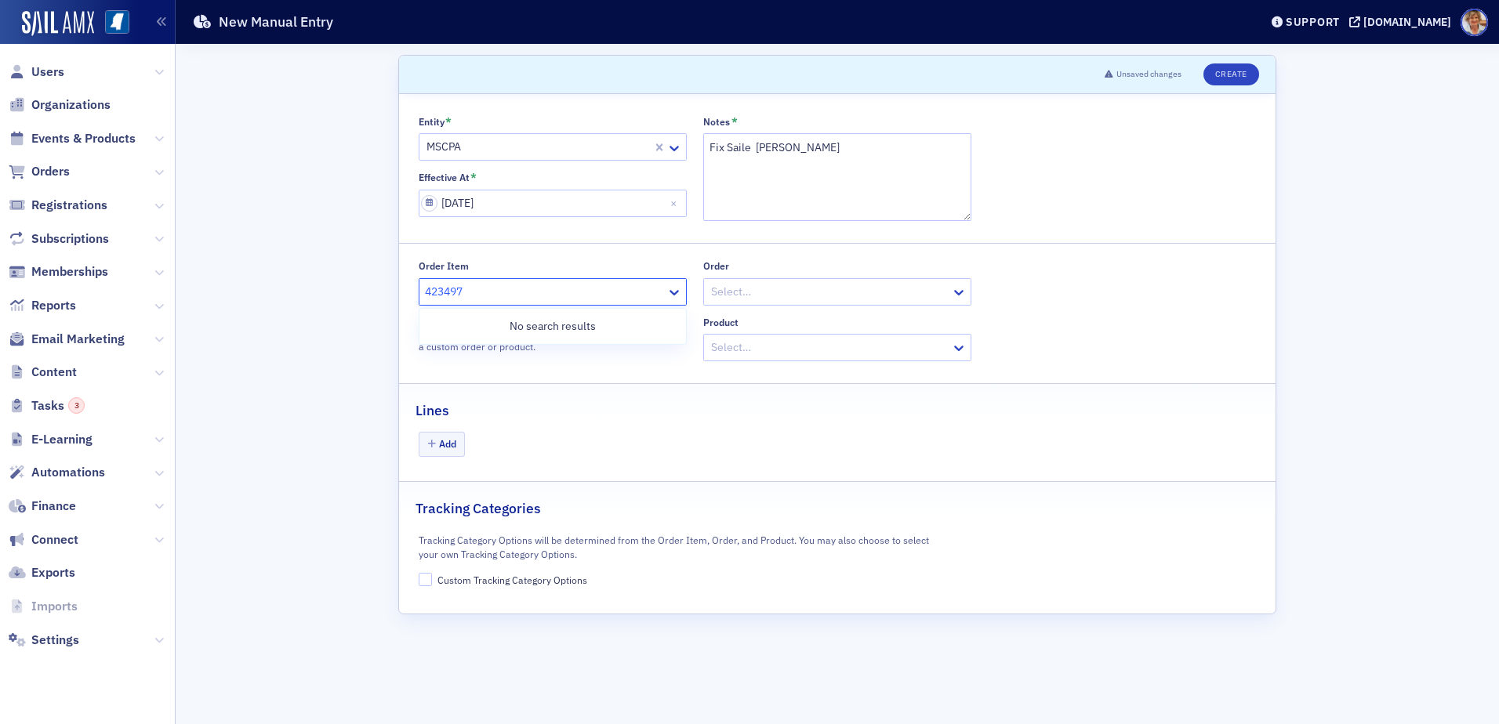
type input "4234976"
click at [630, 325] on span "ORDITM-4234976 - AICPA's Annual Federal Tax Update (Date Changed to [DATE])" at bounding box center [627, 326] width 397 height 16
click at [448, 439] on button "Add" at bounding box center [442, 444] width 47 height 24
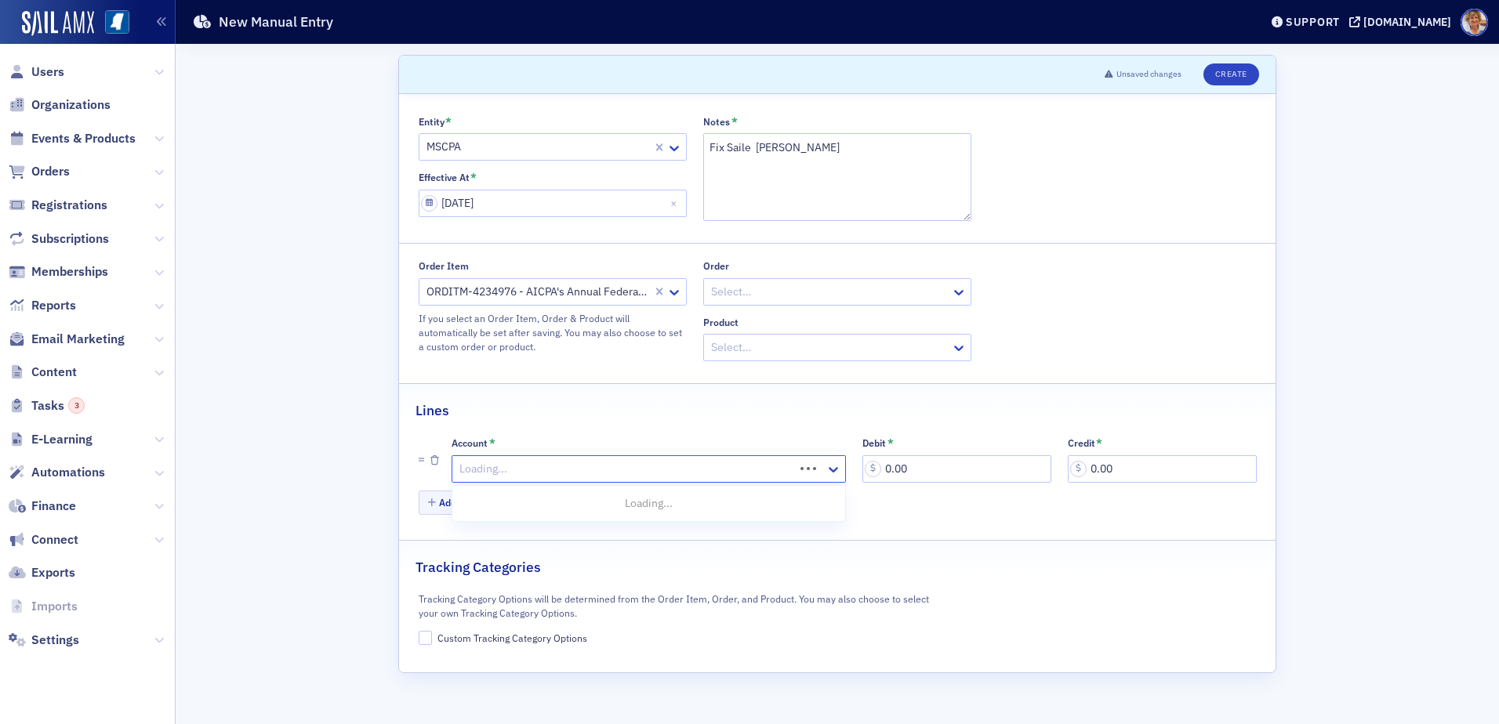
click at [474, 466] on div at bounding box center [625, 469] width 335 height 20
type input "11321"
click at [511, 459] on div at bounding box center [641, 469] width 366 height 20
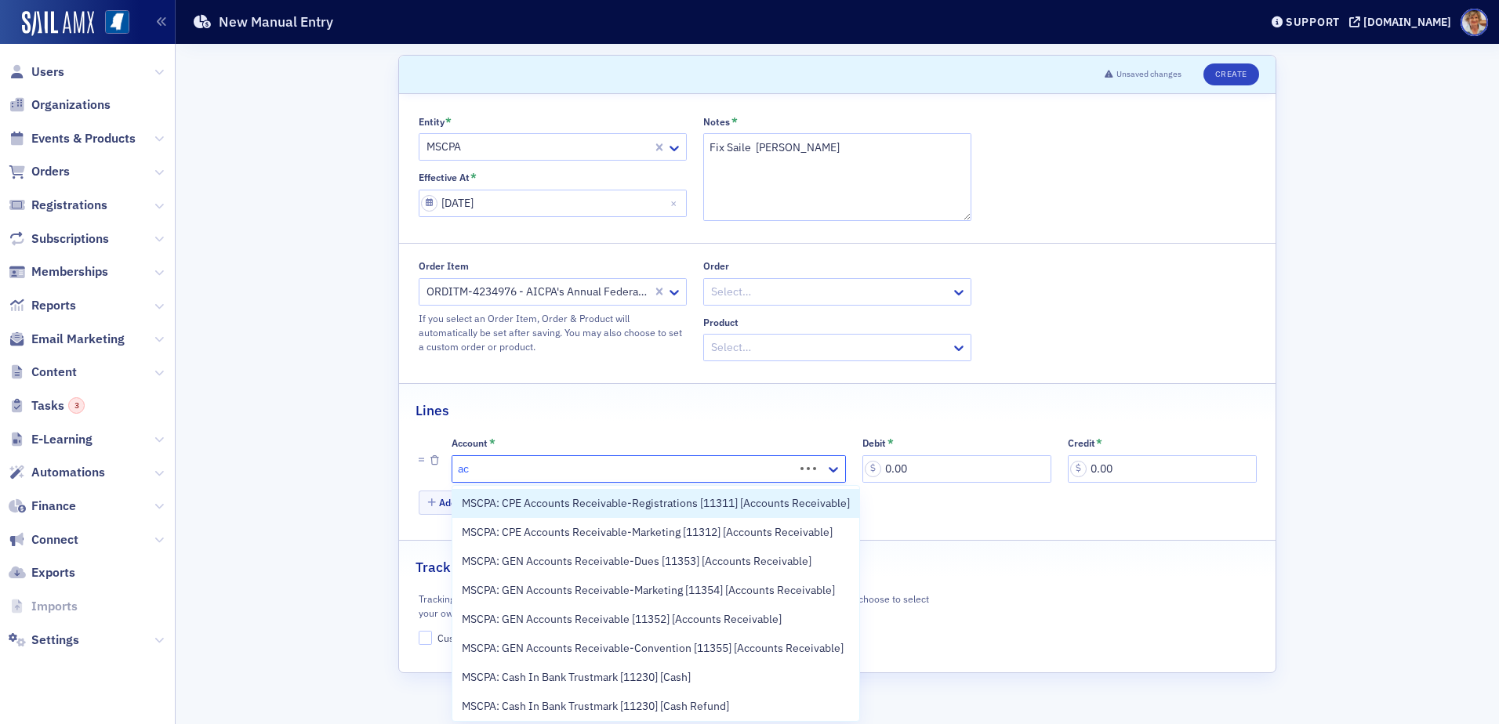
type input "acc"
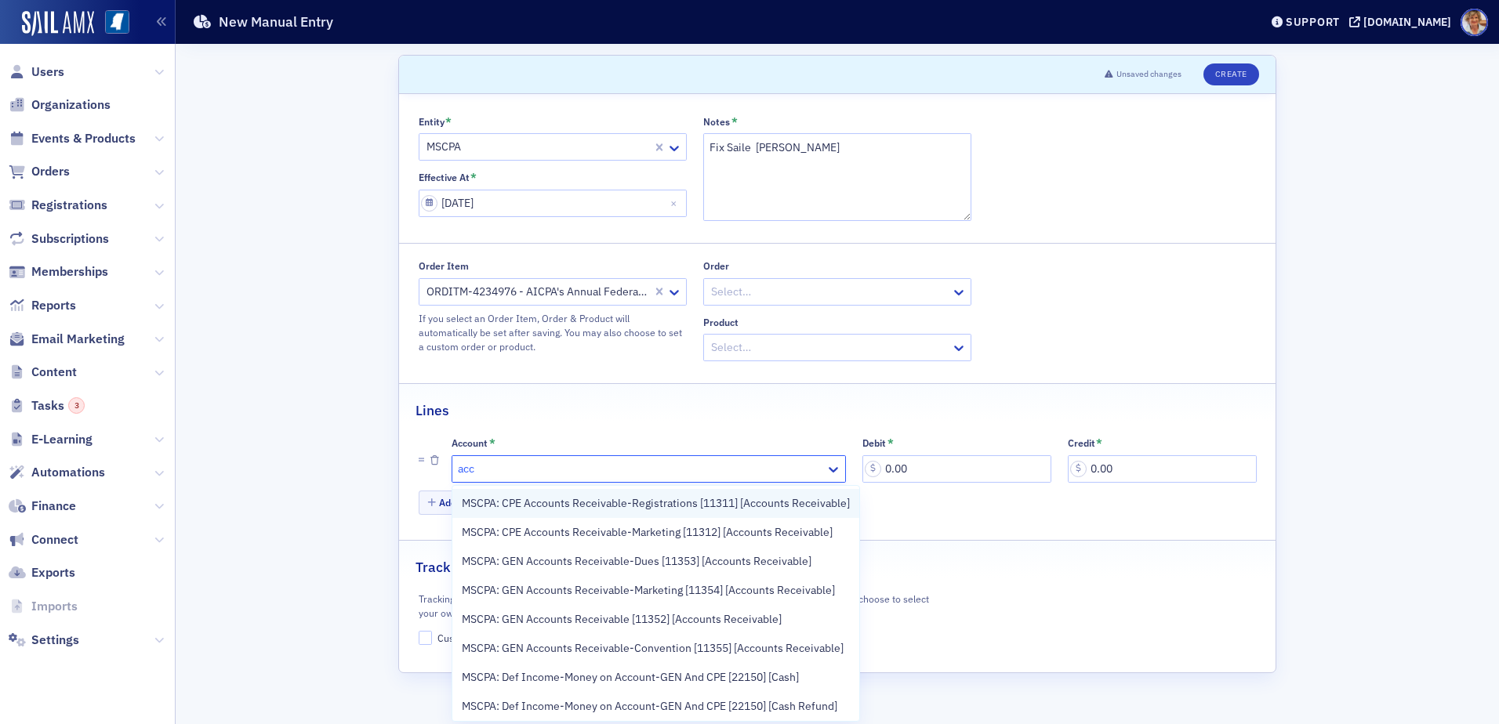
click at [691, 503] on span "MSCPA: CPE Accounts Receivable-Registrations [11311] [Accounts Receivable]" at bounding box center [656, 503] width 388 height 16
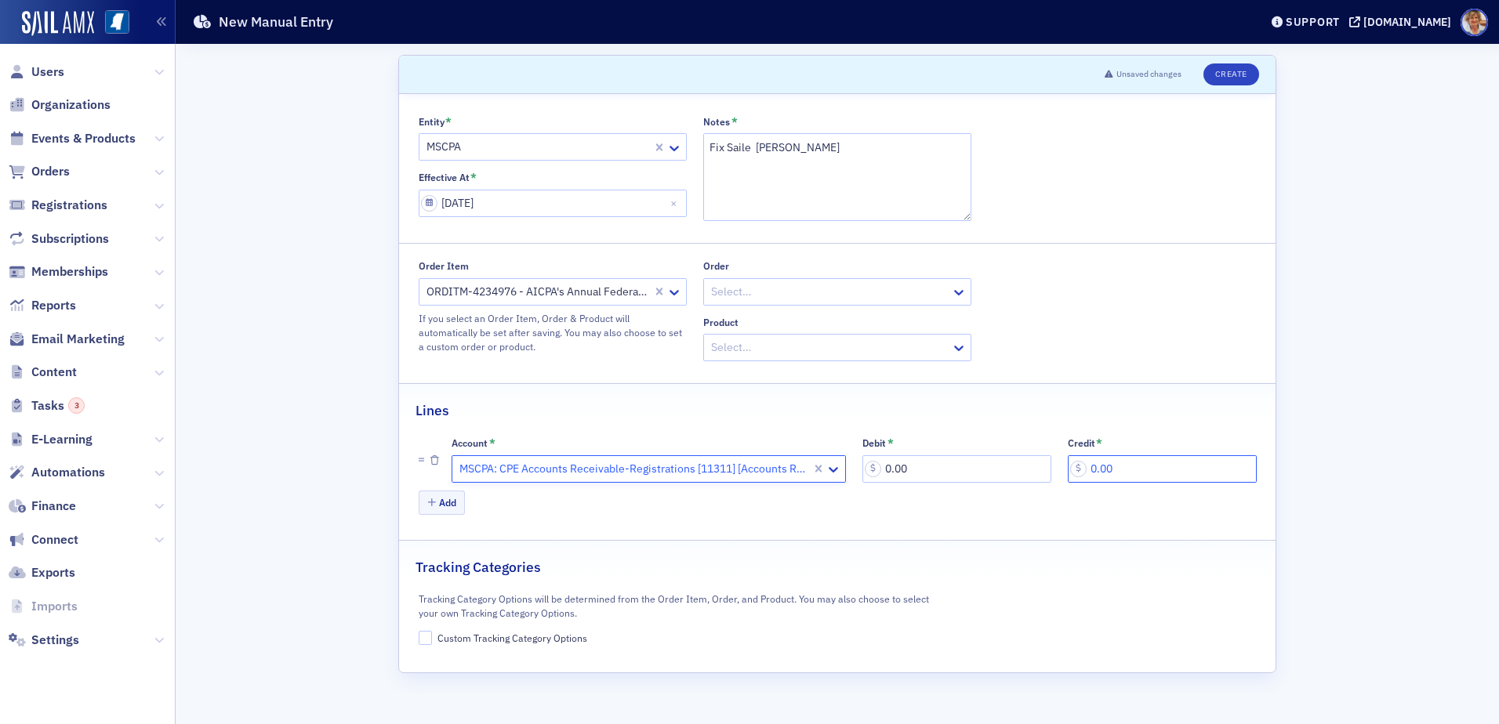
click at [1123, 476] on input "0.00" at bounding box center [1162, 469] width 189 height 27
type input "290.00"
click at [432, 501] on icon "button" at bounding box center [431, 503] width 9 height 9
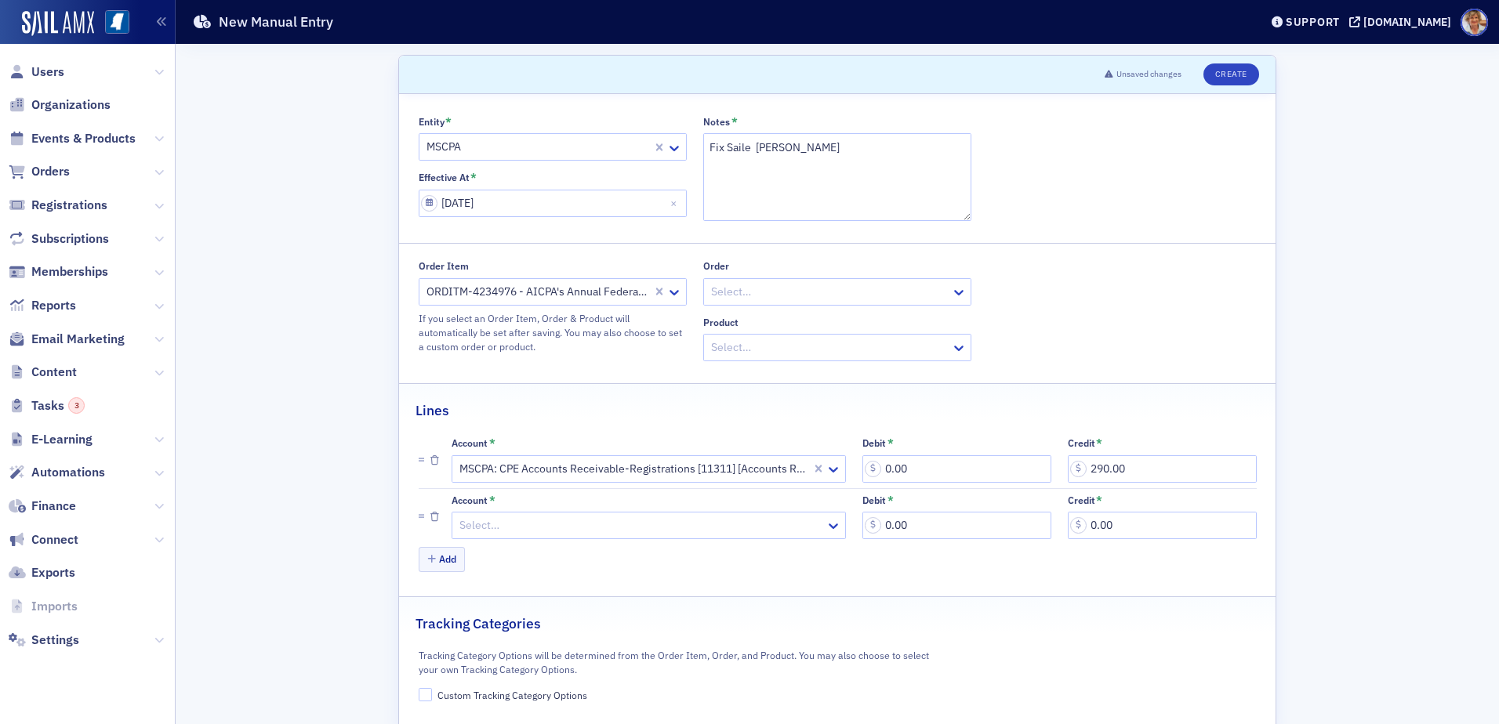
click at [512, 519] on div at bounding box center [641, 526] width 366 height 20
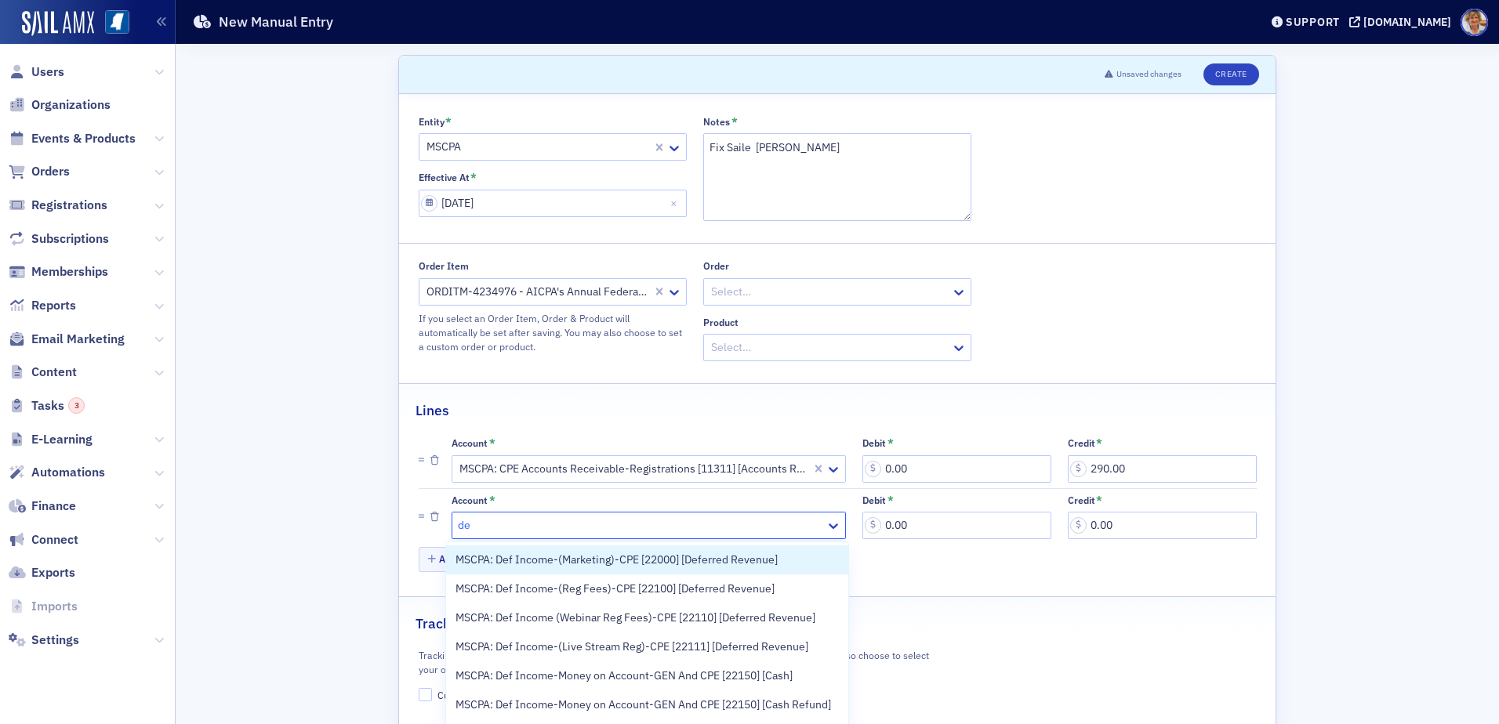
type input "def"
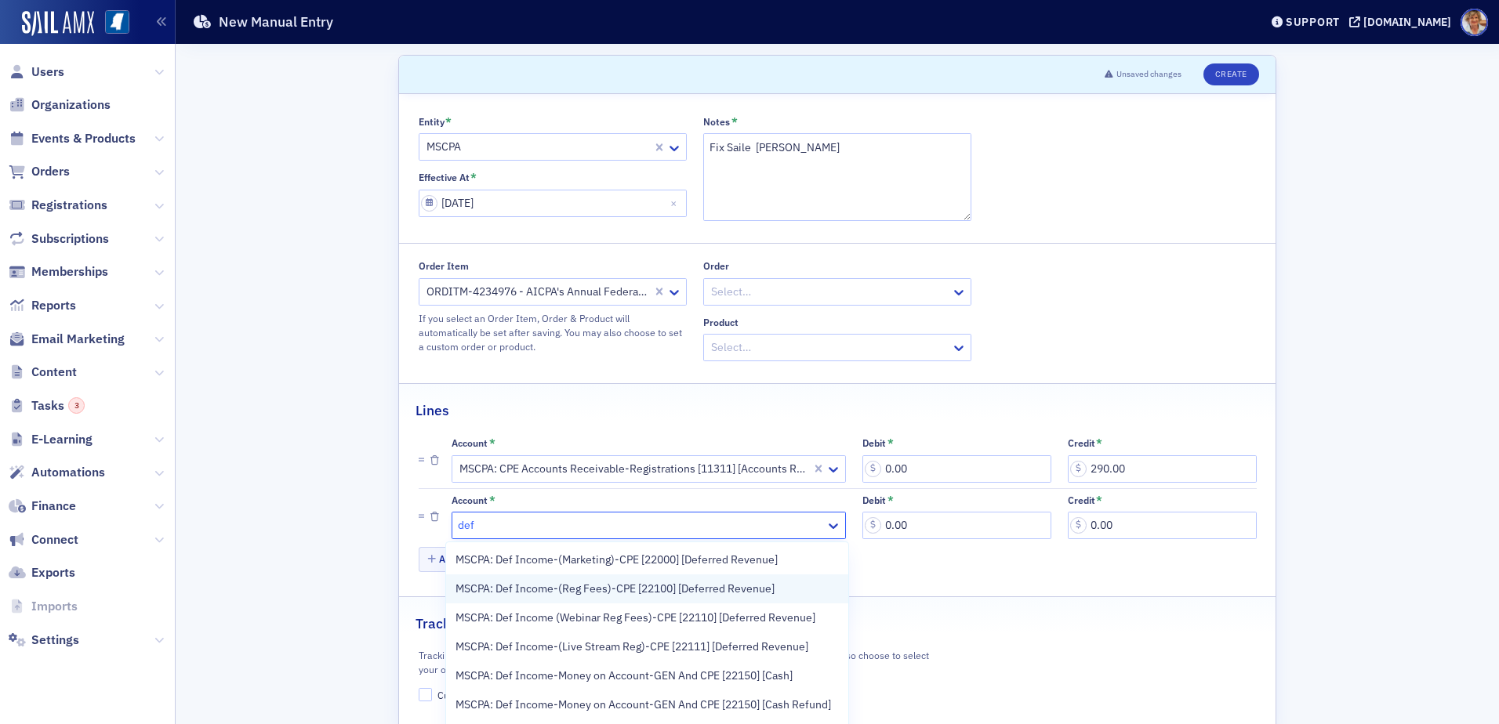
click at [564, 590] on span "MSCPA: Def Income-(Reg Fees)-CPE [22100] [Deferred Revenue]" at bounding box center [615, 589] width 319 height 16
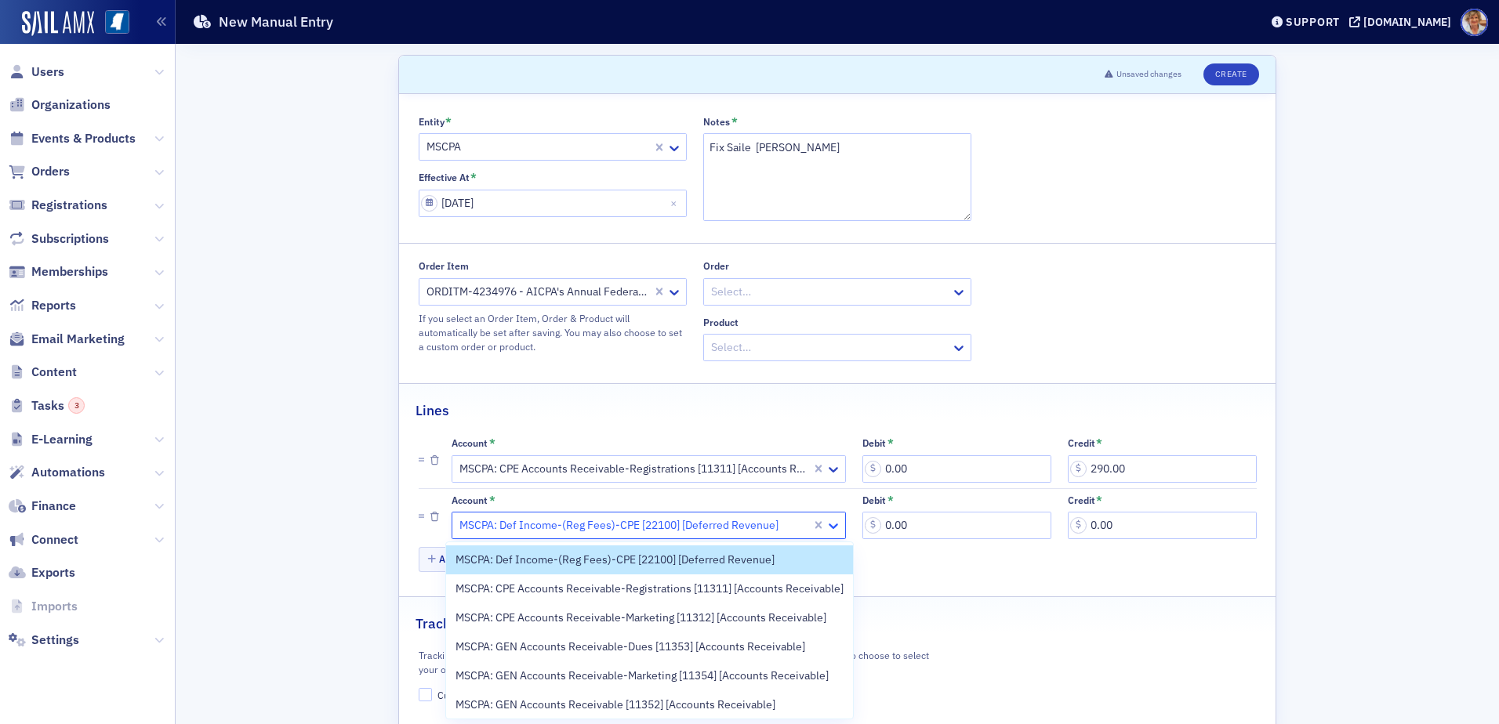
click at [826, 526] on icon at bounding box center [834, 526] width 16 height 16
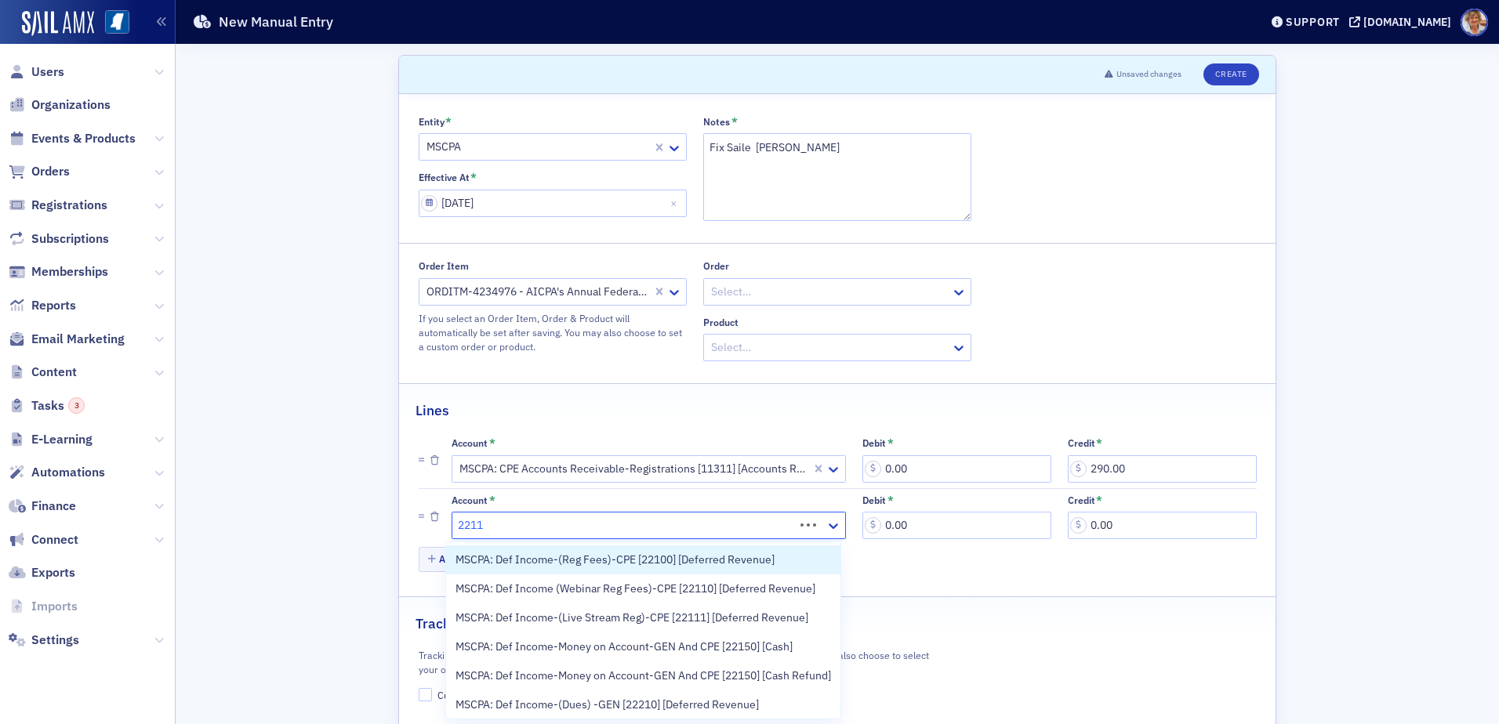
type input "22111"
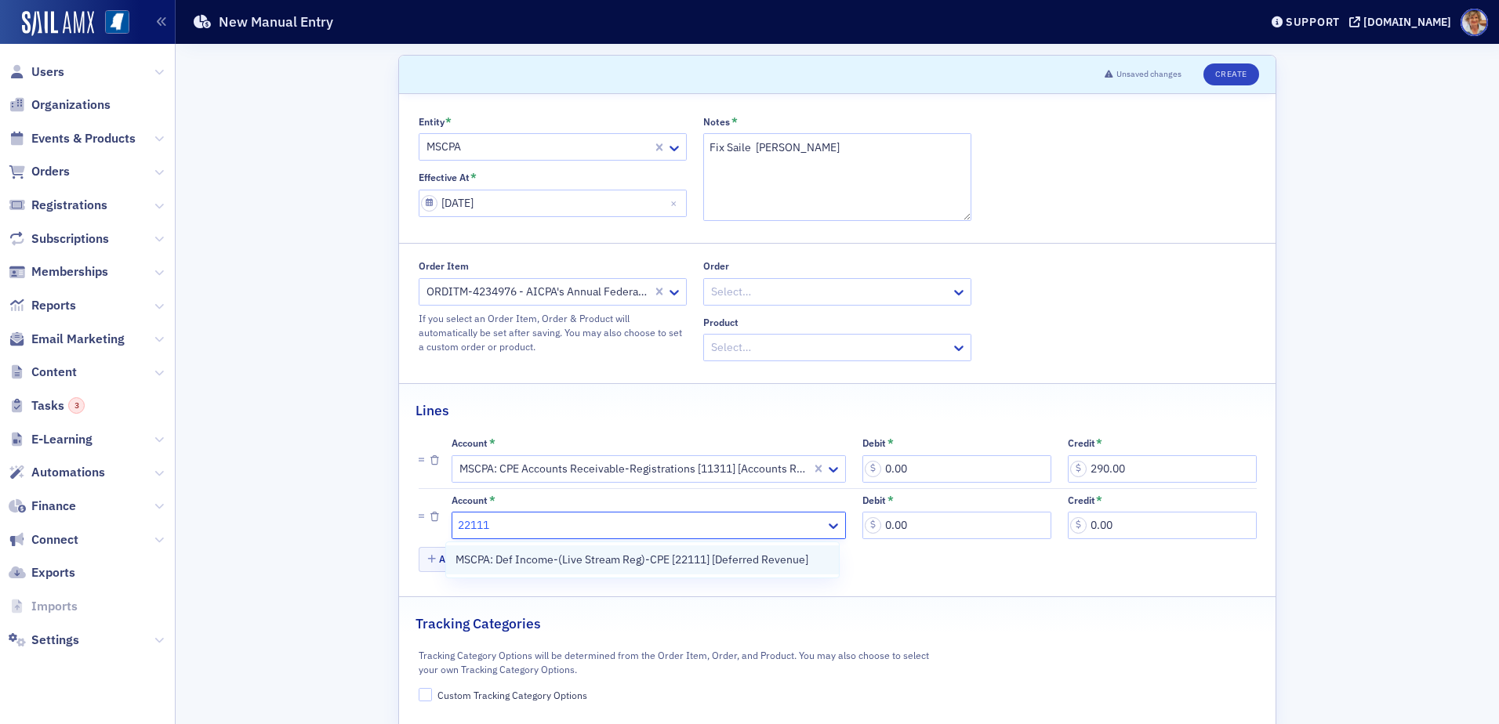
click at [780, 561] on span "MSCPA: Def Income-(Live Stream Reg)-CPE [22111] [Deferred Revenue]" at bounding box center [632, 560] width 353 height 16
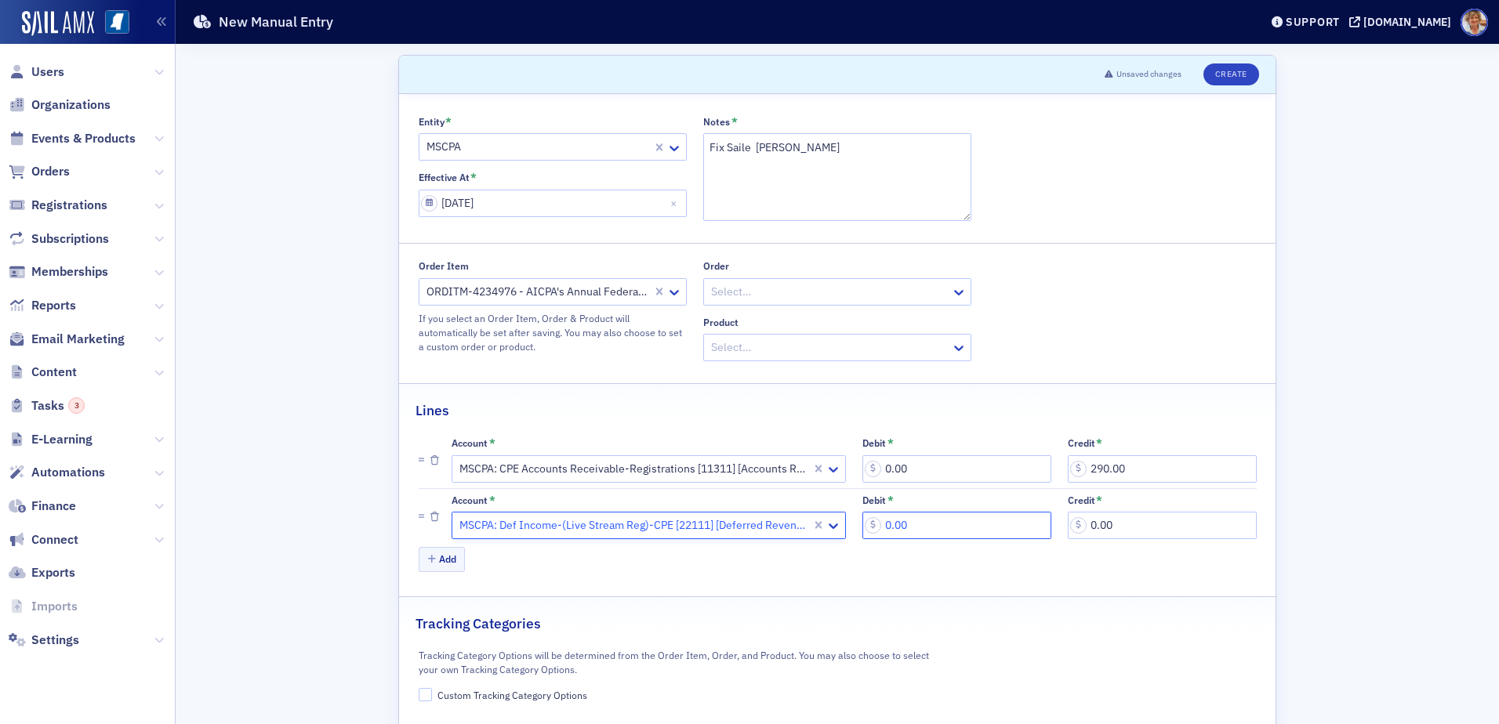
click at [935, 524] on input "0.00" at bounding box center [956, 525] width 189 height 27
type input "290.00"
click at [425, 697] on input "Custom Tracking Category Options" at bounding box center [426, 695] width 14 height 14
checkbox input "true"
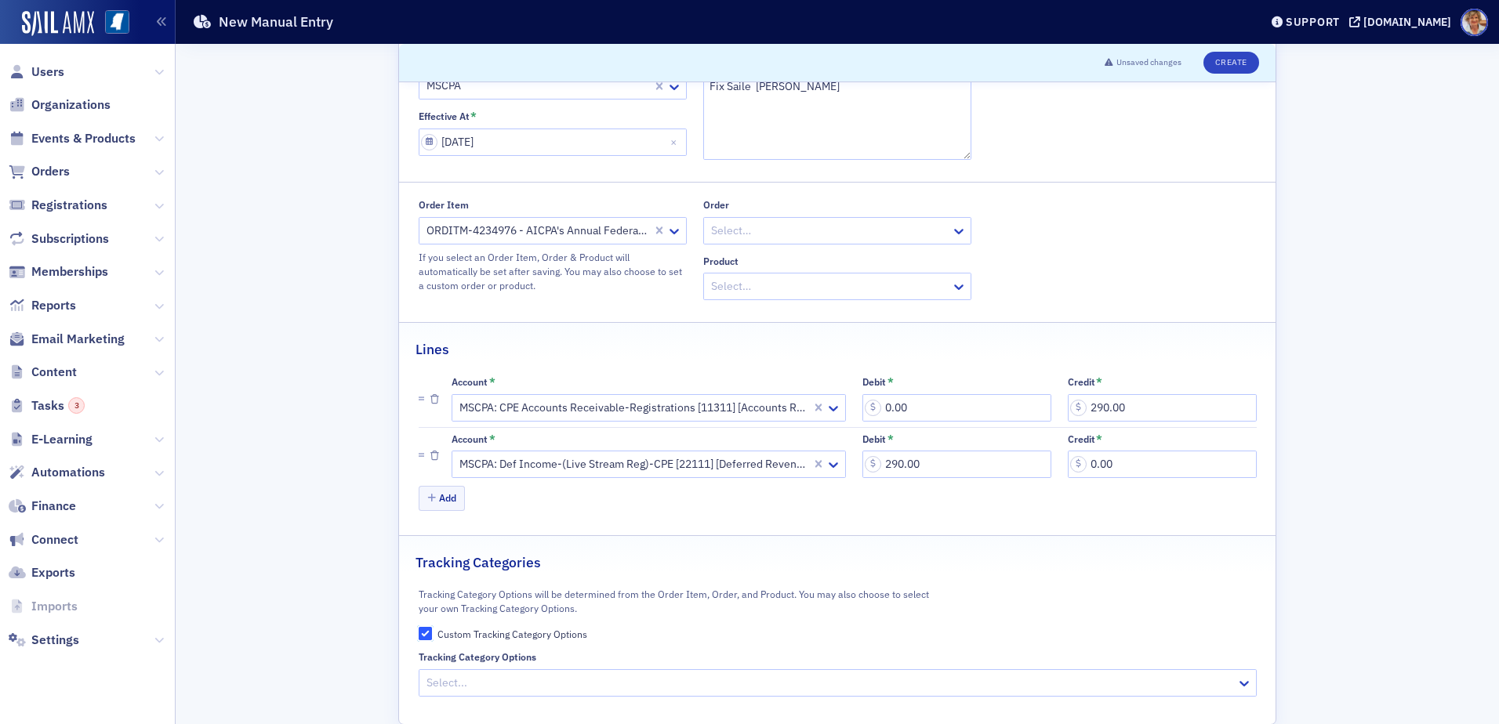
scroll to position [78, 0]
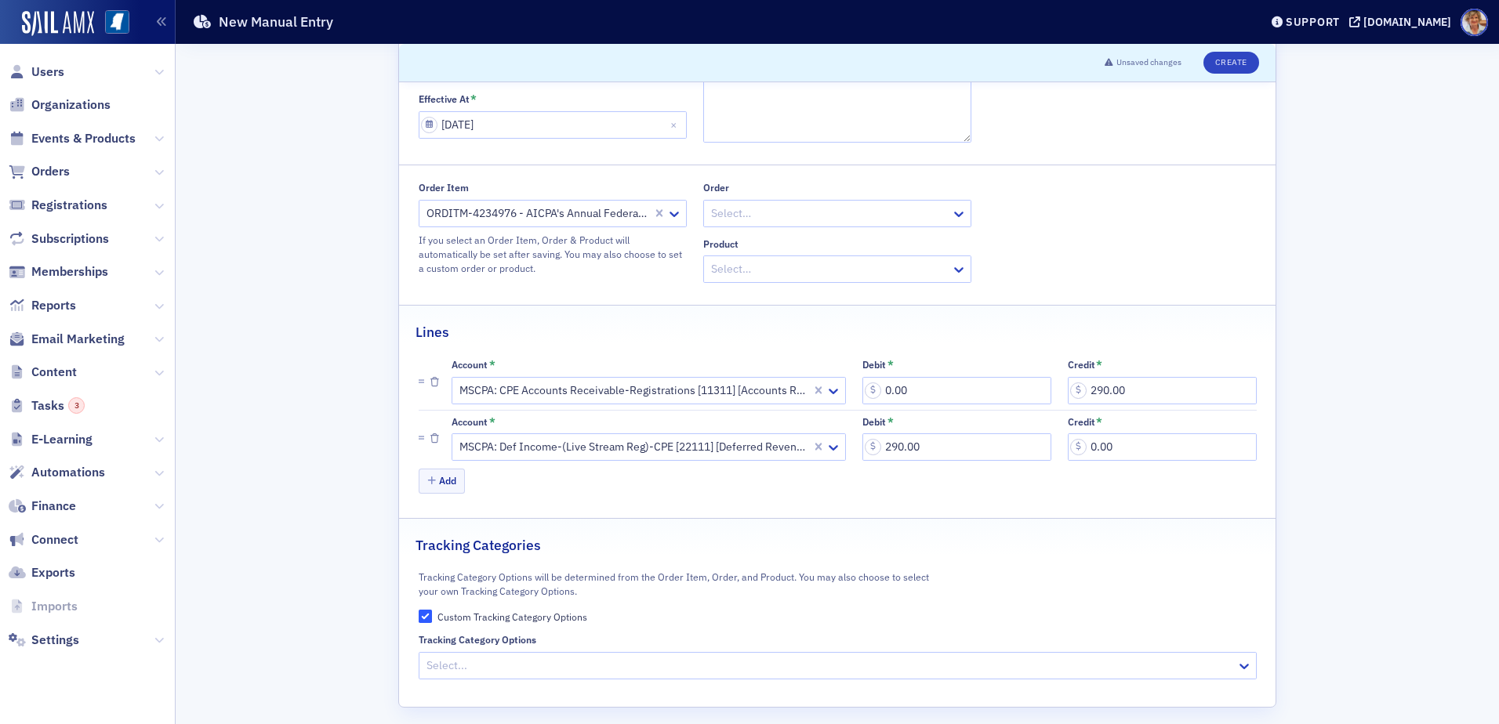
click at [450, 659] on div at bounding box center [830, 666] width 810 height 20
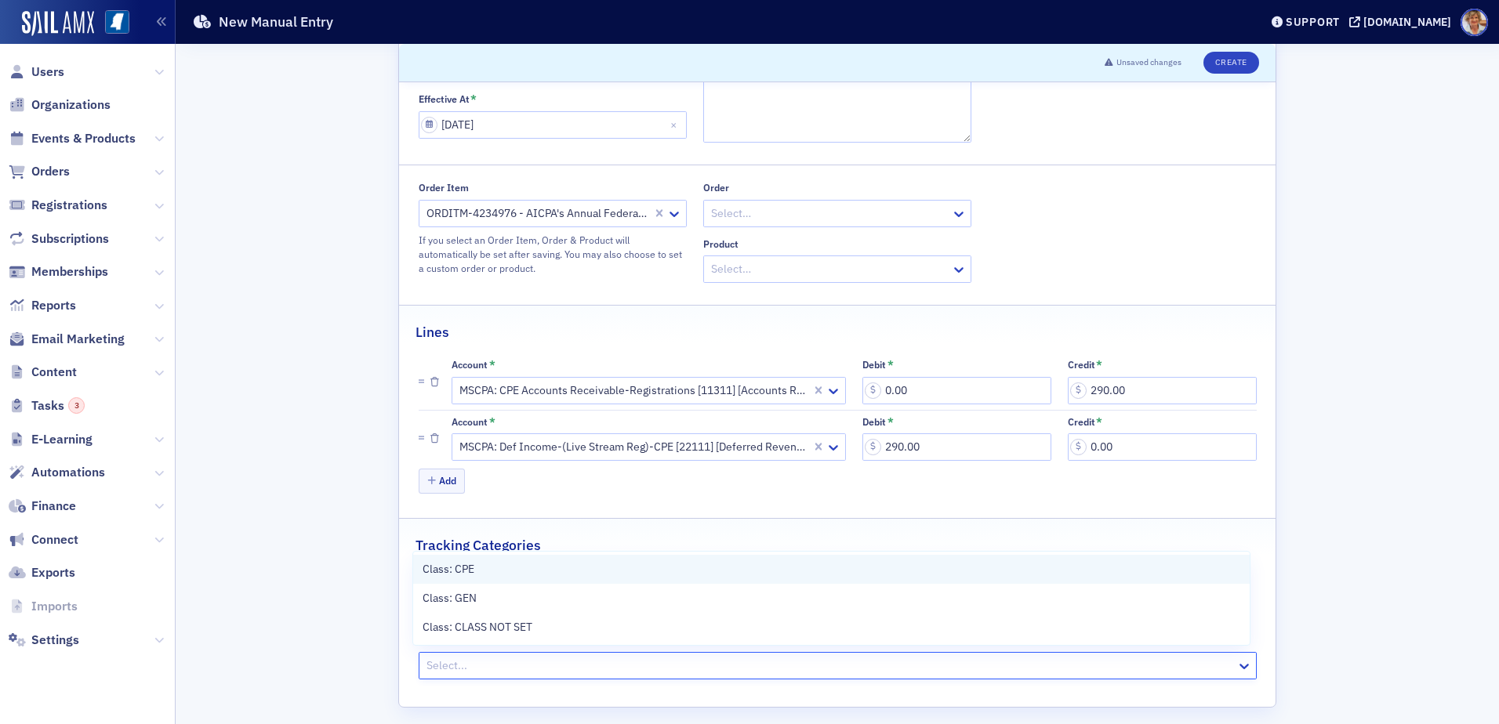
click at [445, 570] on span "Class: CPE" at bounding box center [449, 569] width 52 height 16
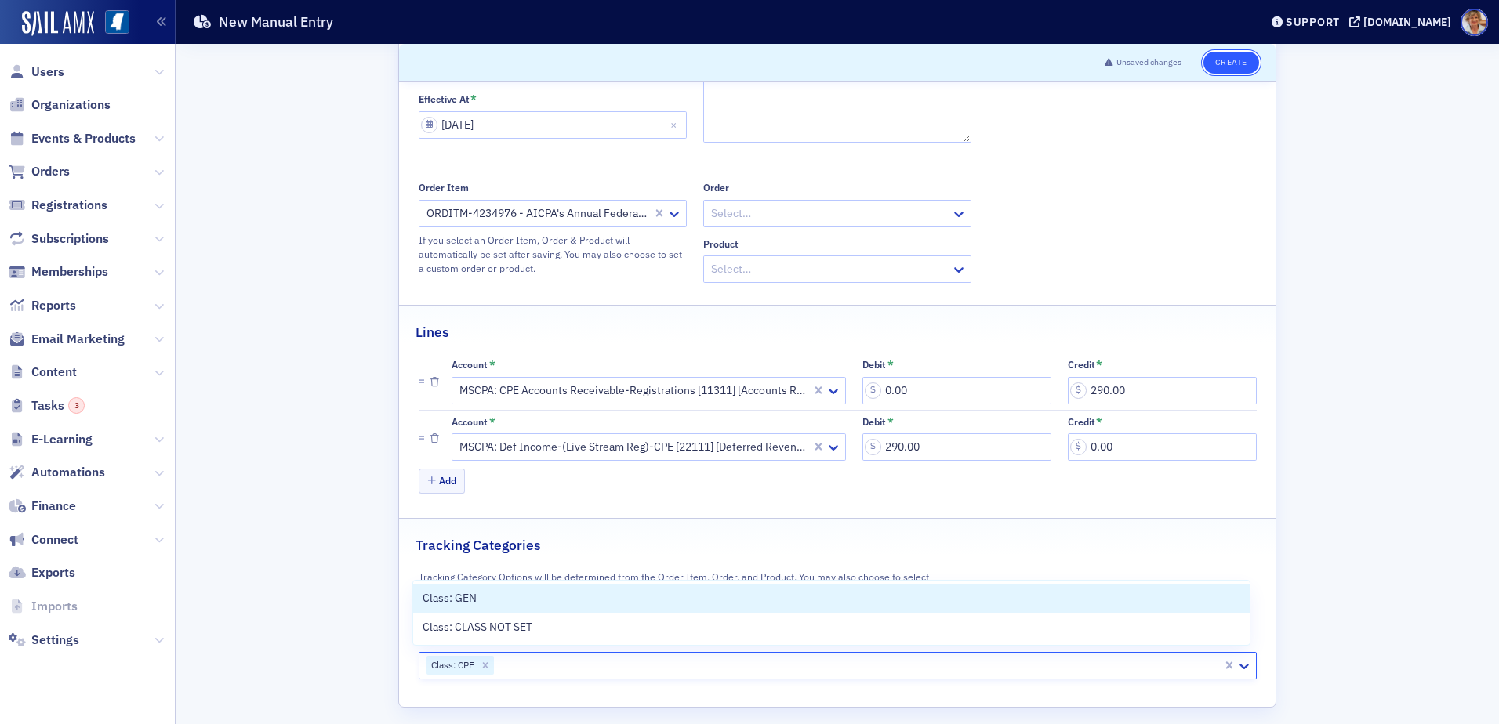
click at [1233, 67] on button "Create" at bounding box center [1231, 63] width 56 height 22
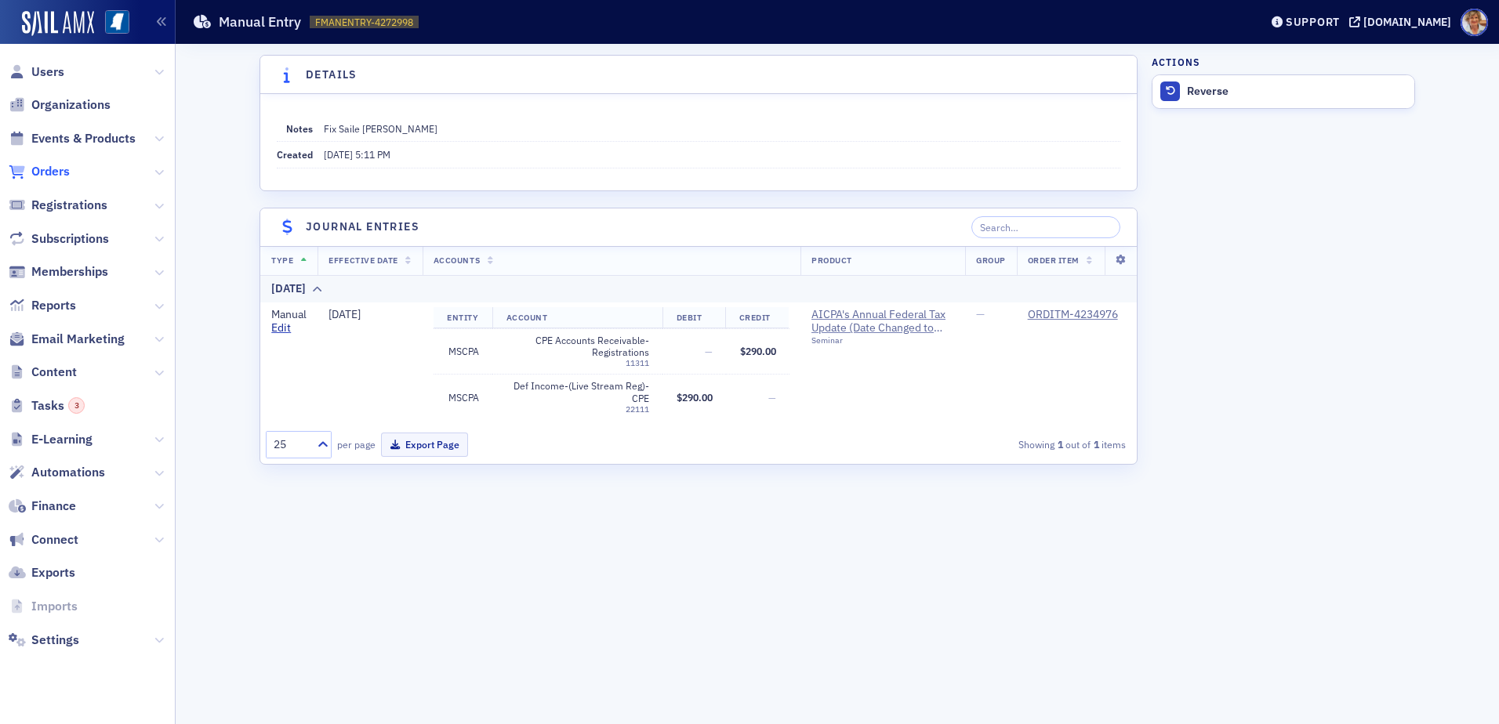
click at [52, 172] on span "Orders" at bounding box center [50, 171] width 38 height 17
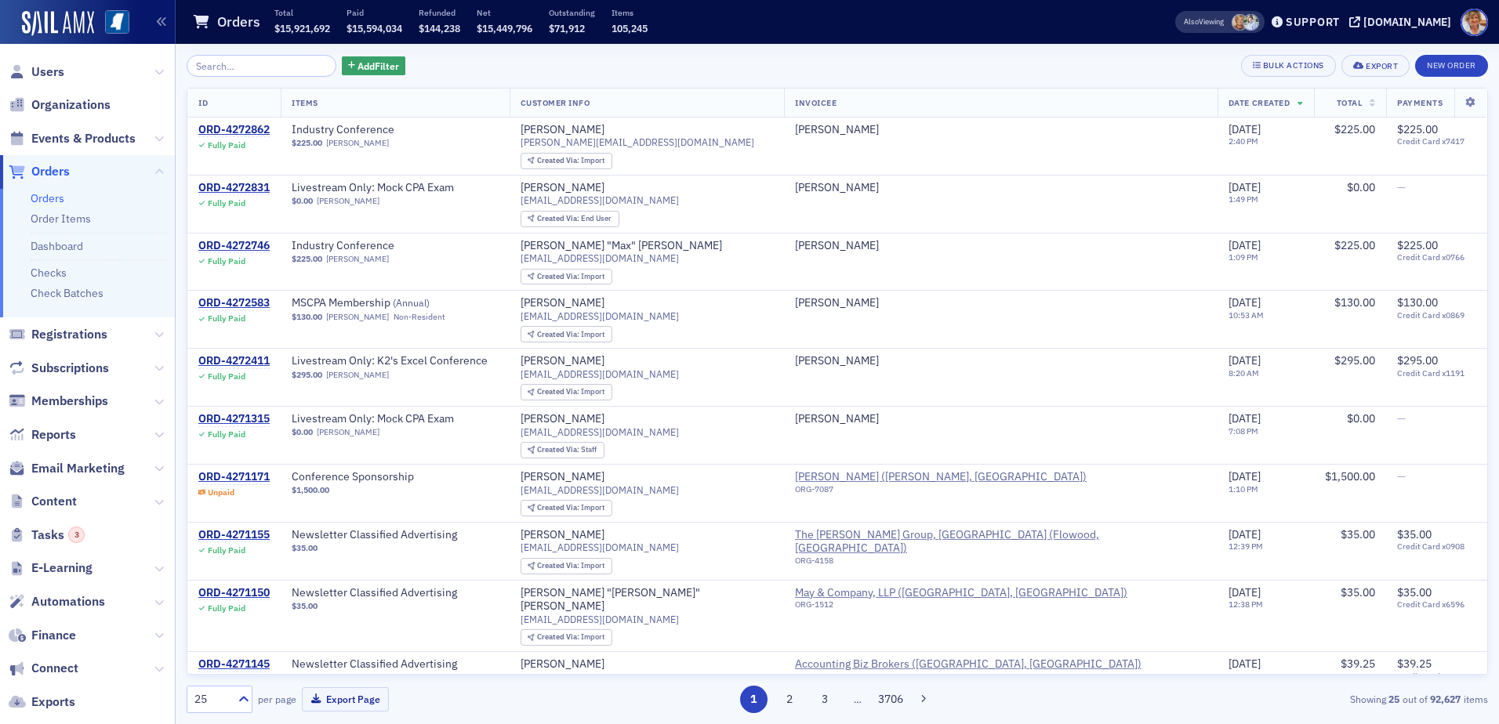
click at [77, 637] on span "Finance" at bounding box center [87, 636] width 175 height 34
click at [64, 639] on span "Finance" at bounding box center [53, 635] width 45 height 17
click at [64, 639] on li "Finance" at bounding box center [87, 636] width 175 height 34
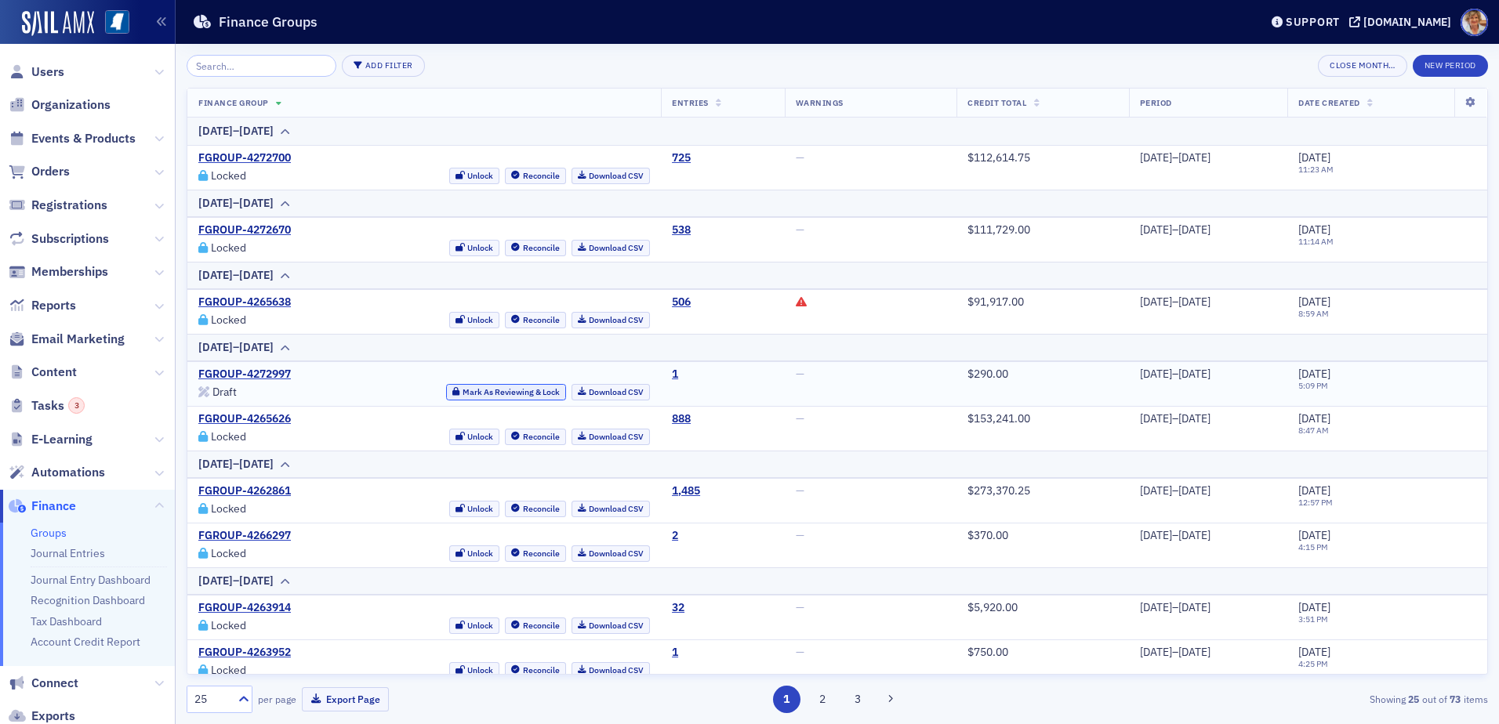
click at [446, 390] on button "Mark As Reviewing & Lock" at bounding box center [506, 392] width 120 height 16
click at [572, 393] on link "Download CSV" at bounding box center [611, 392] width 79 height 16
click at [971, 56] on div "Add Filter Close Month… New Period" at bounding box center [837, 66] width 1301 height 22
